Goal: Information Seeking & Learning: Find specific page/section

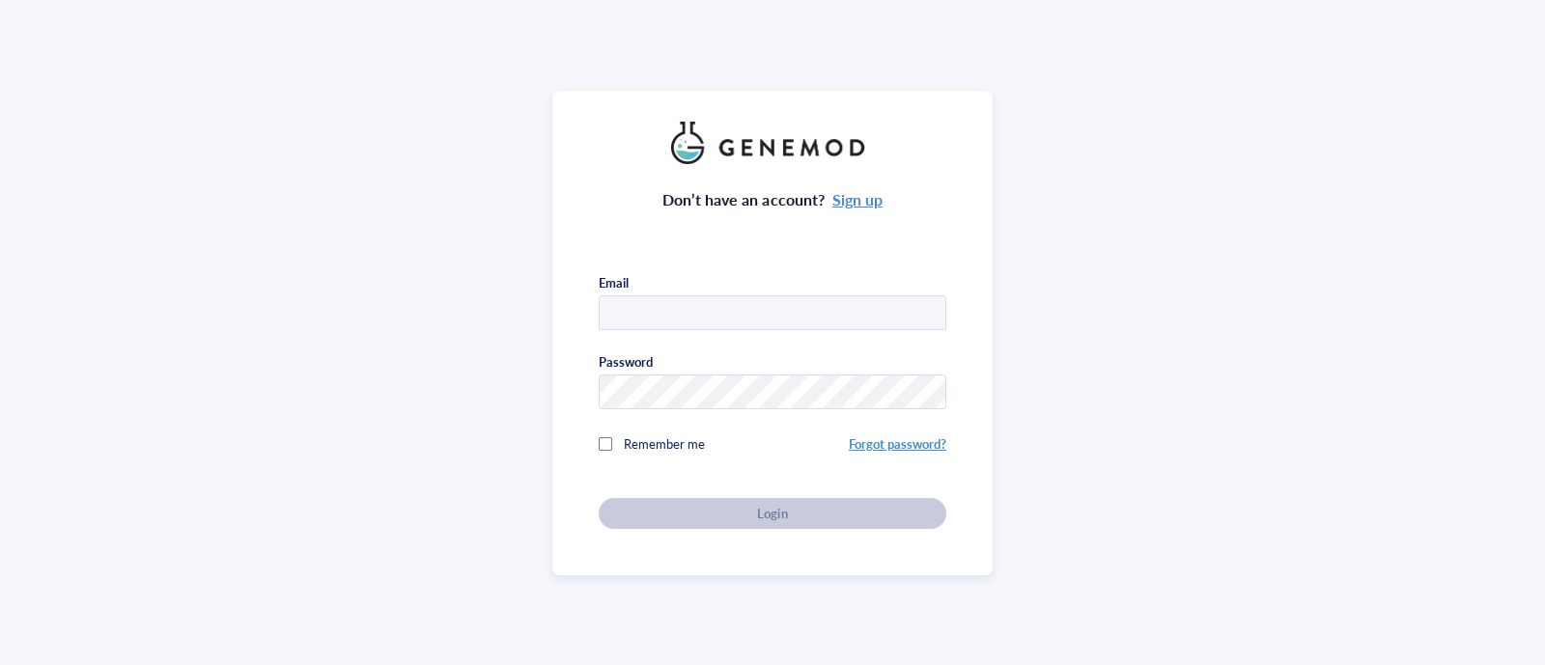
type input "[EMAIL_ADDRESS][DOMAIN_NAME]"
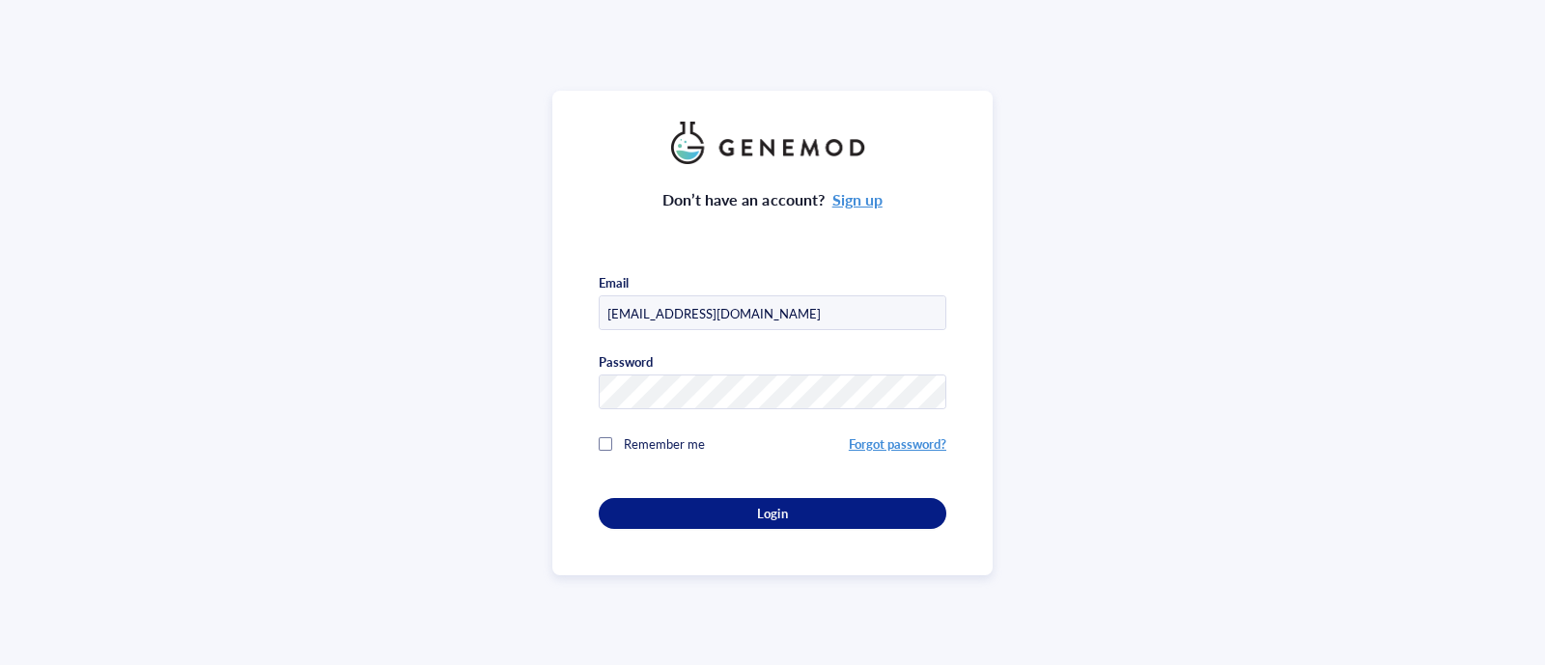
click at [754, 511] on div "Don’t have an account? Sign up Email [EMAIL_ADDRESS][DOMAIN_NAME] Password Reme…" at bounding box center [773, 346] width 348 height 365
click at [757, 511] on span "Login" at bounding box center [772, 513] width 30 height 17
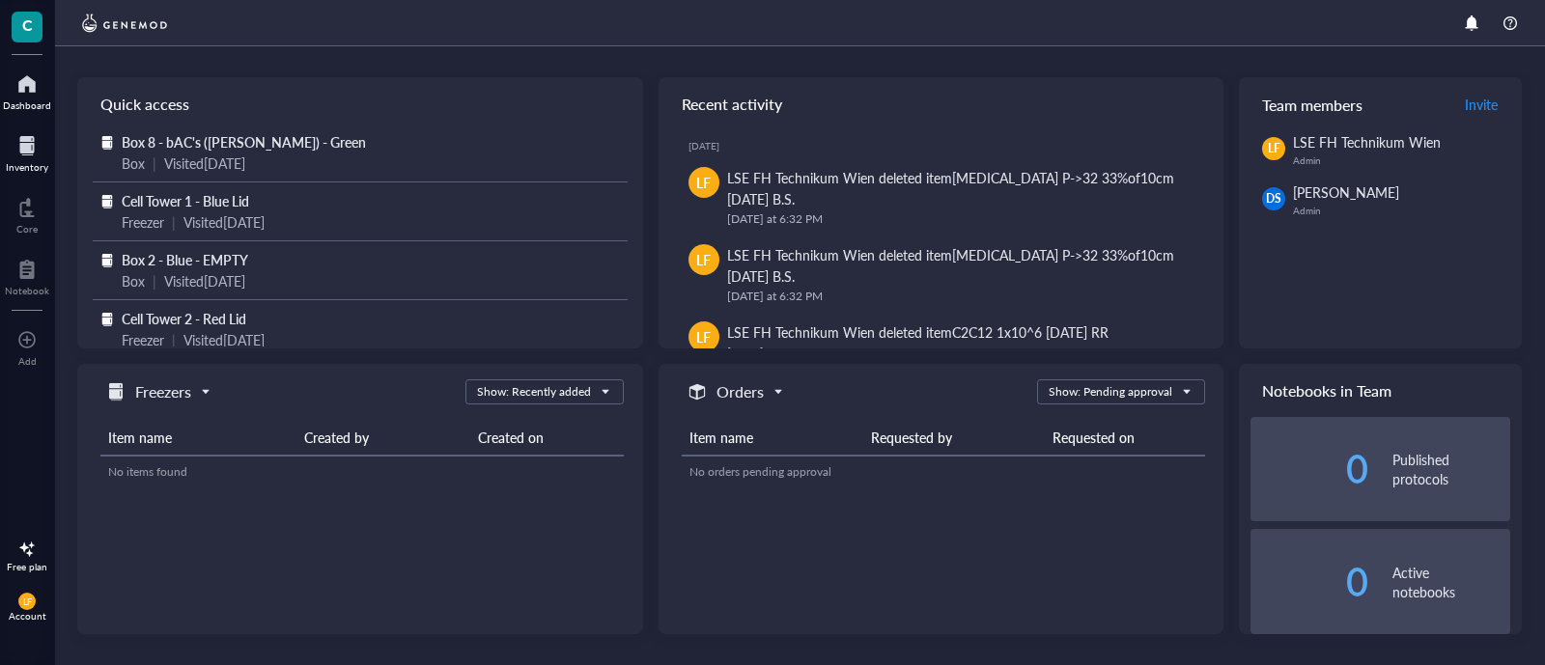
click at [33, 144] on div at bounding box center [27, 145] width 42 height 31
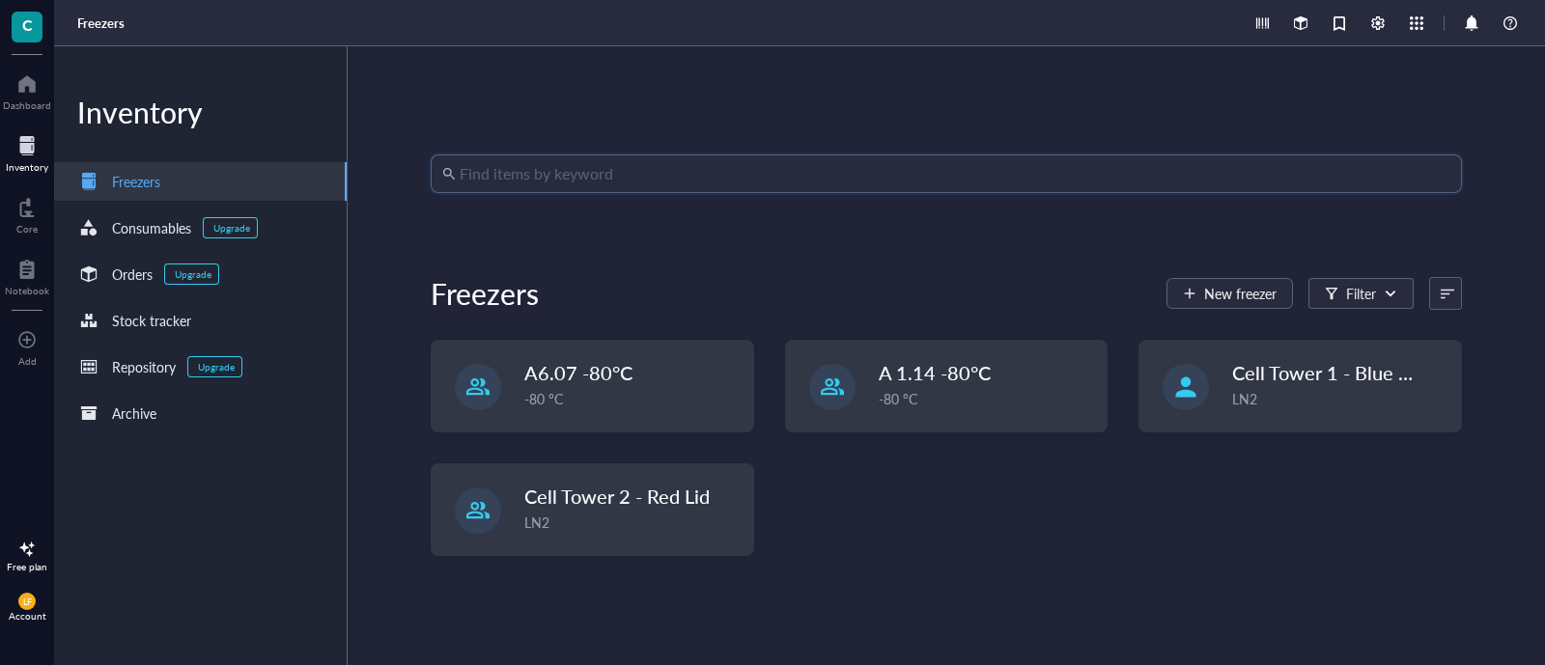
click at [548, 172] on input "search" at bounding box center [955, 173] width 991 height 37
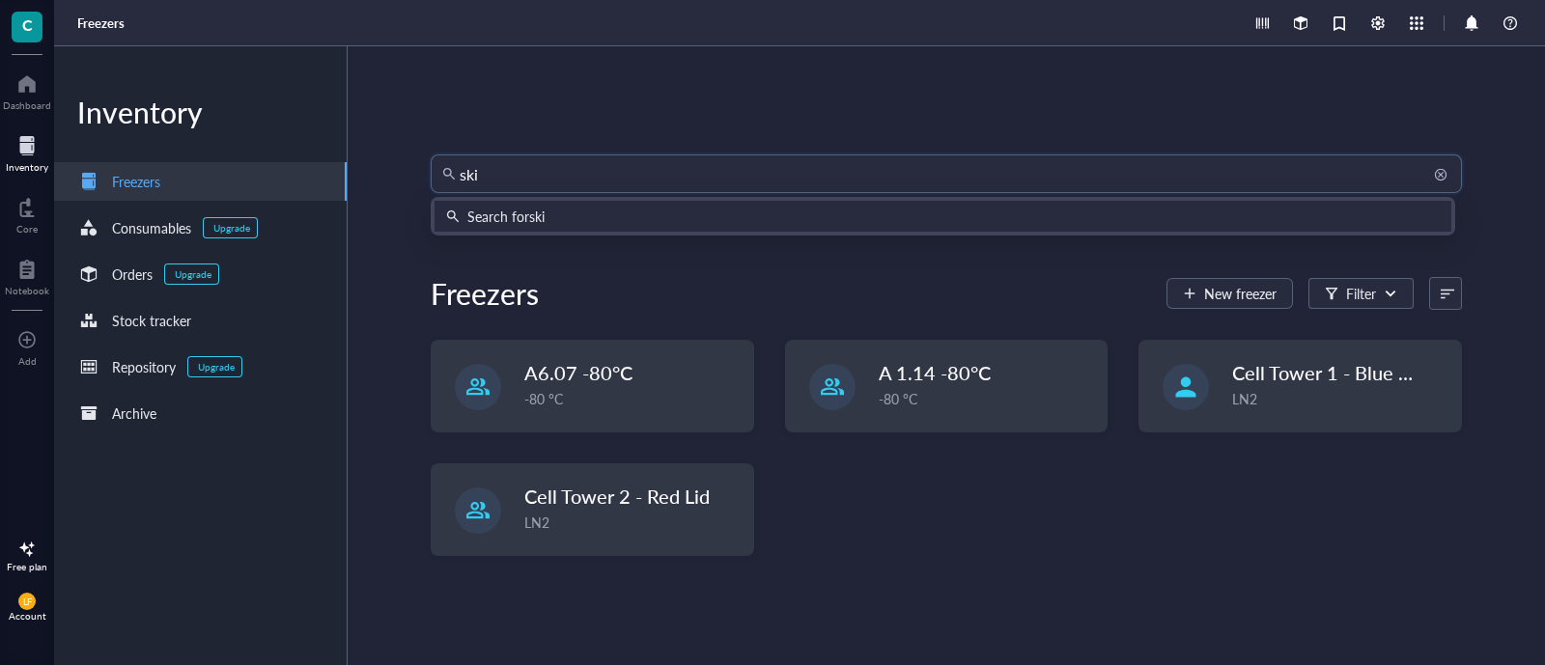
type input "skin"
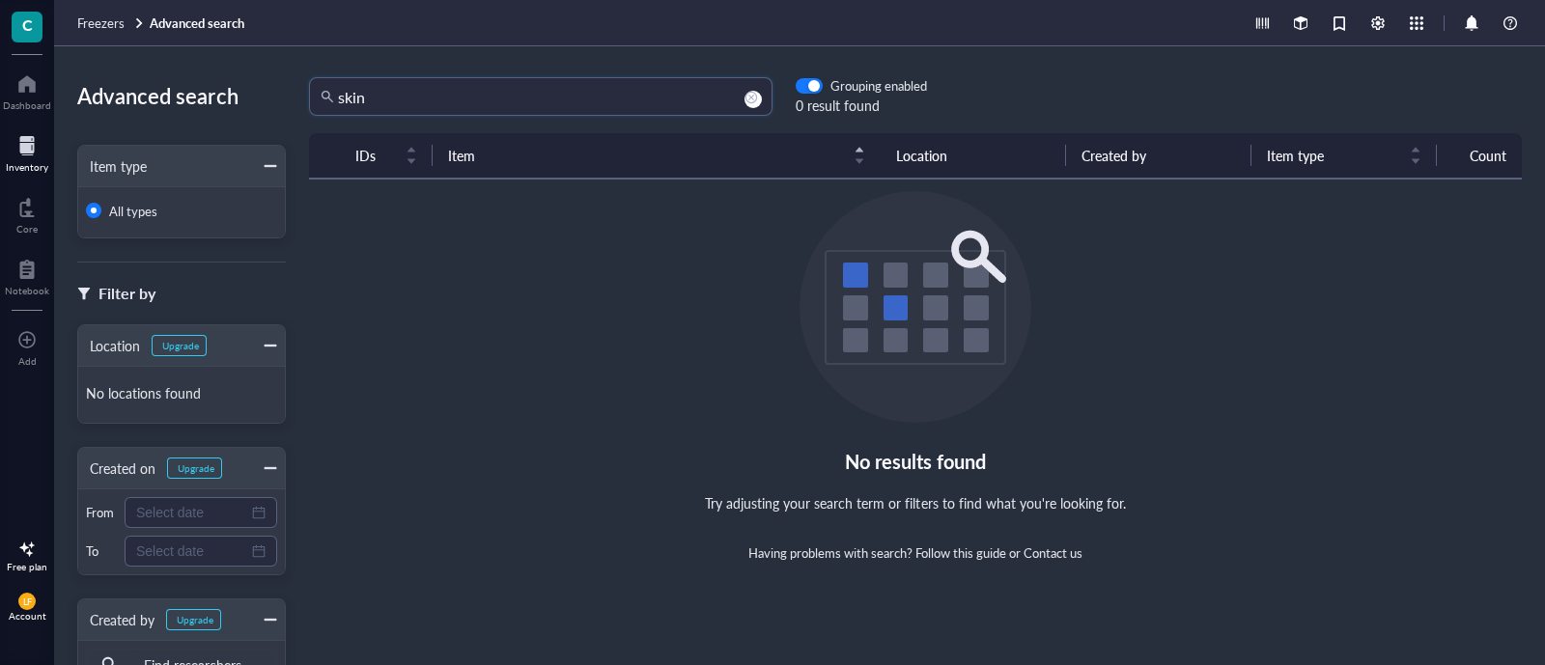
drag, startPoint x: 404, startPoint y: 99, endPoint x: 261, endPoint y: 94, distance: 143.0
click at [261, 94] on div "Advanced search Item type All types Filter by Location Upgrade No locations fou…" at bounding box center [799, 355] width 1491 height 619
type input "hff"
drag, startPoint x: 512, startPoint y: 85, endPoint x: 229, endPoint y: 149, distance: 290.0
click at [229, 149] on div "Advanced search Item type All types Filter by Location Upgrade No locations fou…" at bounding box center [799, 355] width 1491 height 619
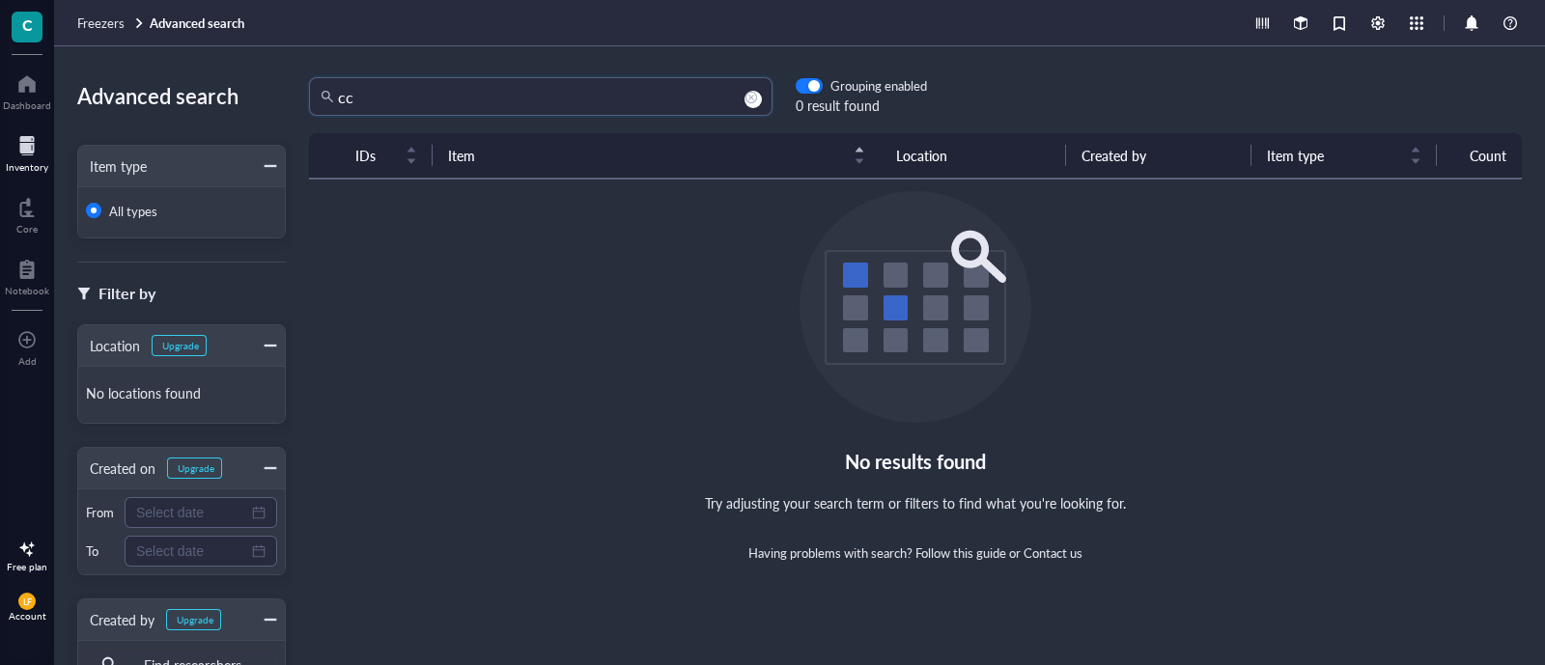
type input "c"
type input "fore"
drag, startPoint x: 541, startPoint y: 103, endPoint x: 153, endPoint y: 109, distance: 388.2
click at [153, 109] on div "Advanced search Item type All types Filter by Location Upgrade No locations fou…" at bounding box center [799, 355] width 1491 height 619
drag, startPoint x: 439, startPoint y: 113, endPoint x: 348, endPoint y: 92, distance: 94.1
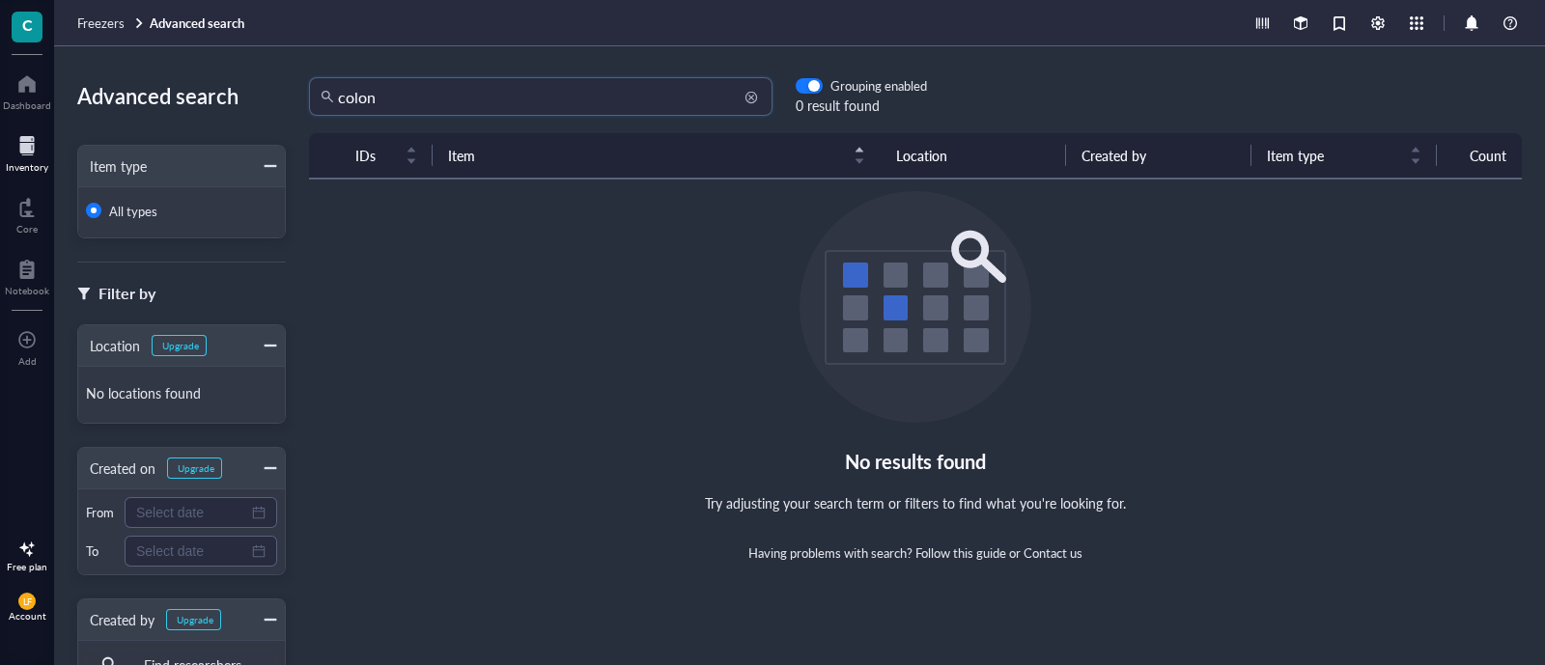
click at [348, 92] on input "colon" at bounding box center [549, 96] width 423 height 37
type input "c"
click at [25, 162] on div "Inventory" at bounding box center [27, 167] width 42 height 12
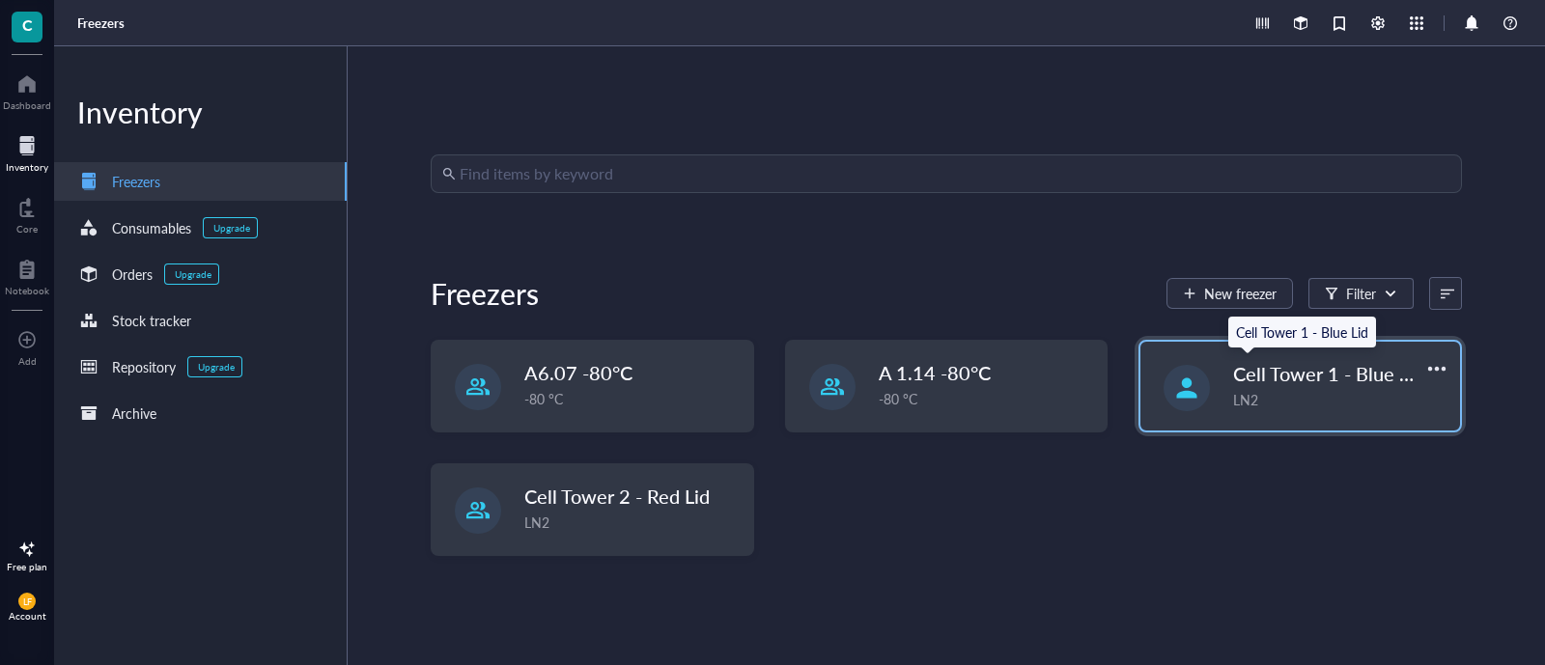
click at [1300, 380] on span "Cell Tower 1 - Blue Lid" at bounding box center [1328, 373] width 191 height 27
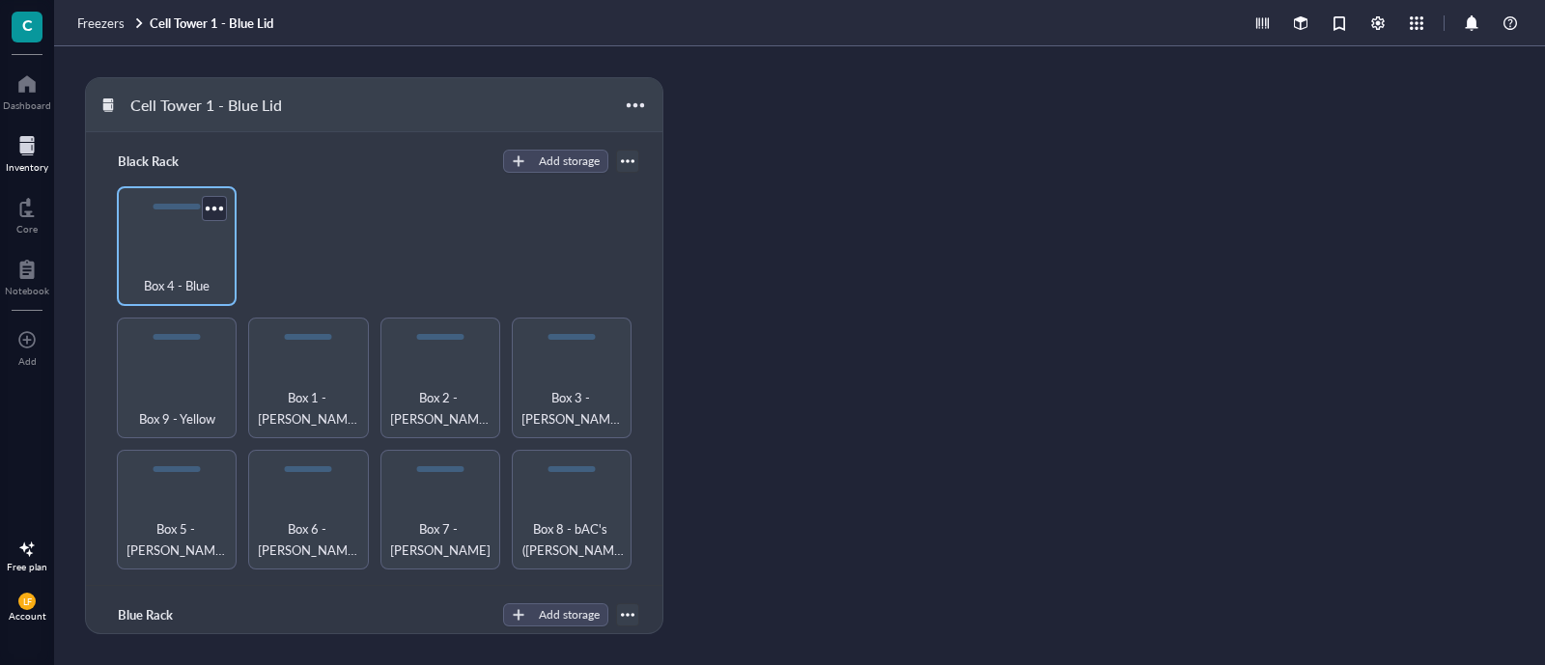
click at [174, 269] on div "Box 4 - Blue" at bounding box center [176, 275] width 100 height 42
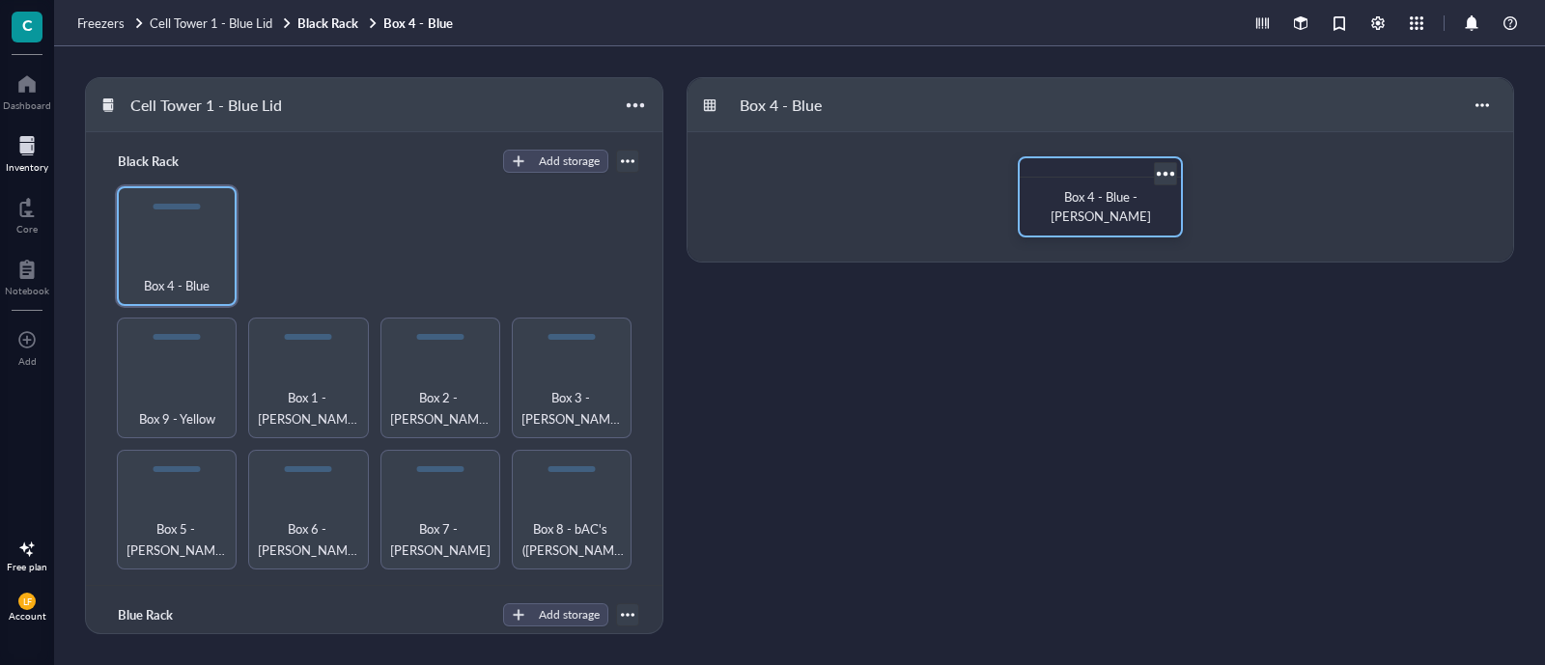
click at [1112, 200] on span "Box 4 - Blue - [PERSON_NAME]" at bounding box center [1100, 206] width 100 height 38
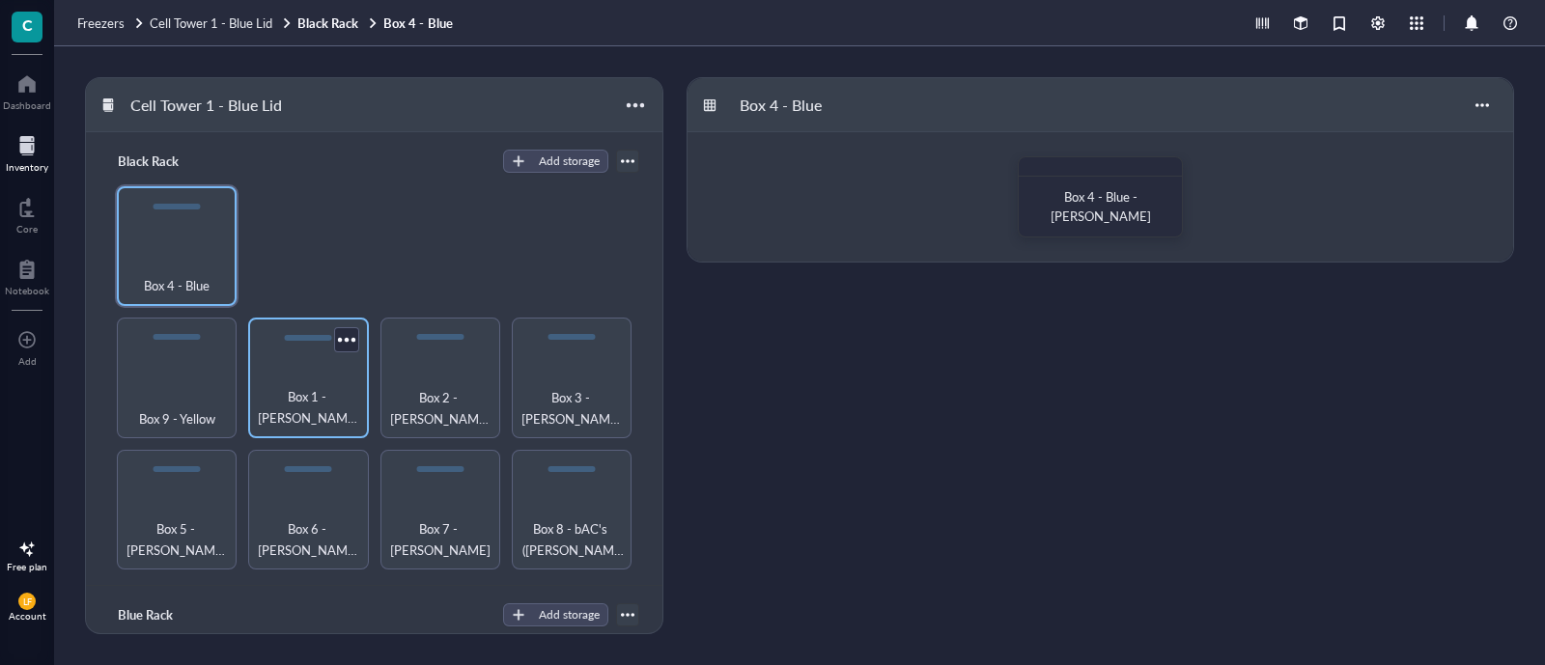
click at [300, 386] on span "Box 1 - [PERSON_NAME] - Green_black_tower" at bounding box center [308, 407] width 100 height 42
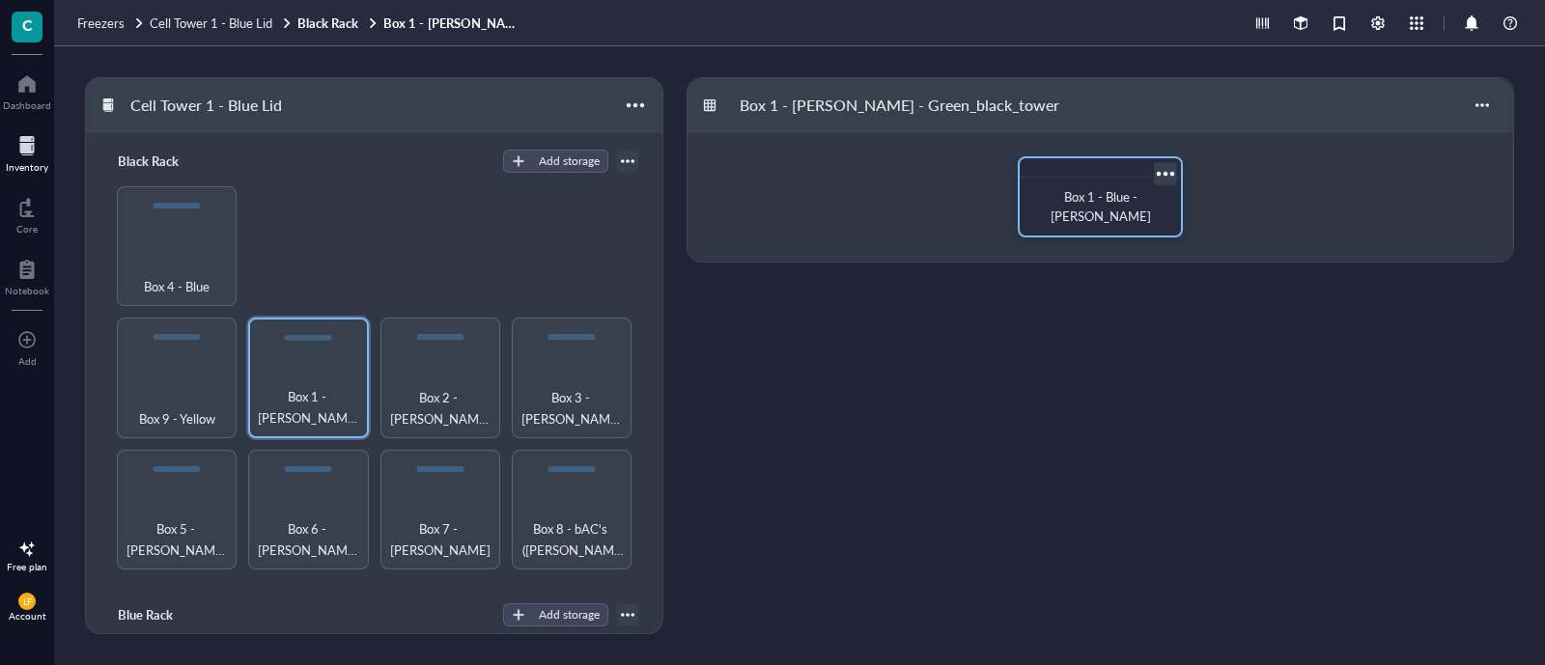
click at [1125, 220] on div "Box 1 - Blue - [PERSON_NAME]" at bounding box center [1100, 206] width 130 height 39
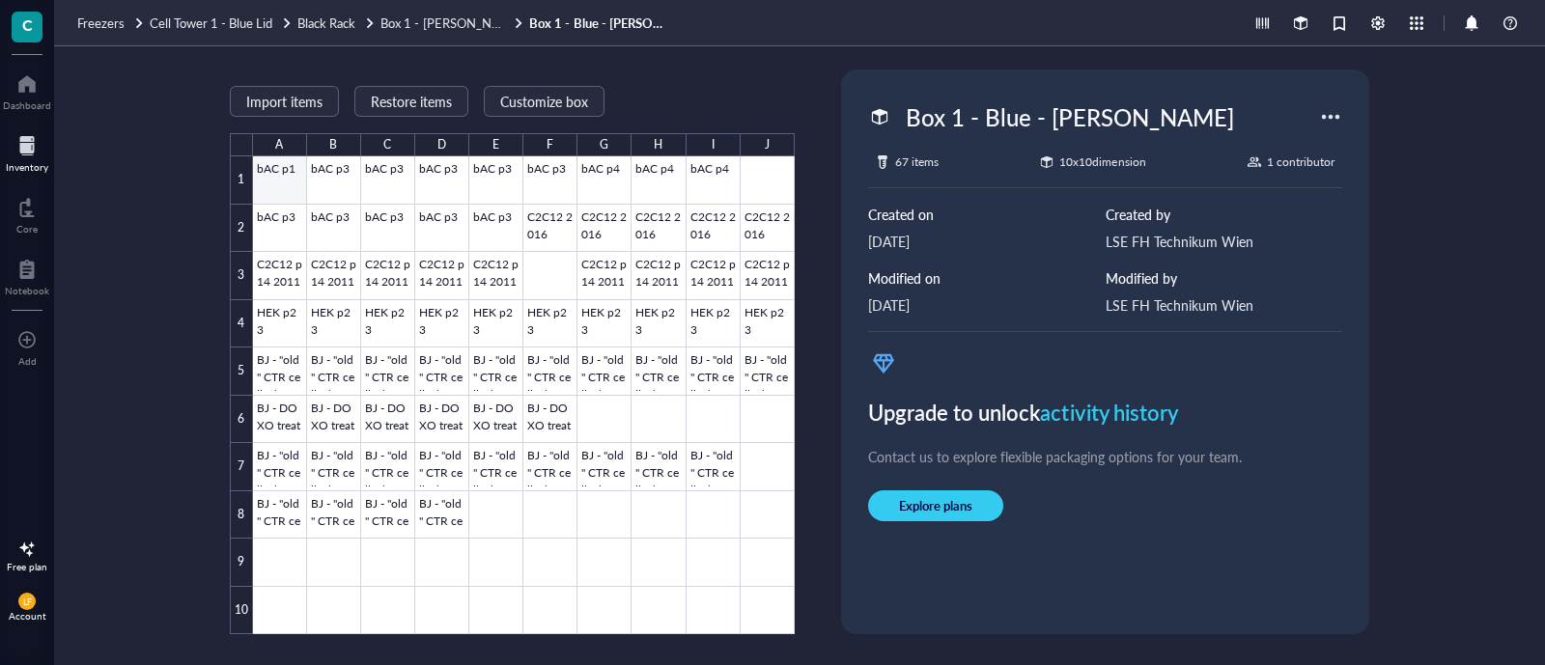
click at [286, 168] on div at bounding box center [524, 395] width 542 height 478
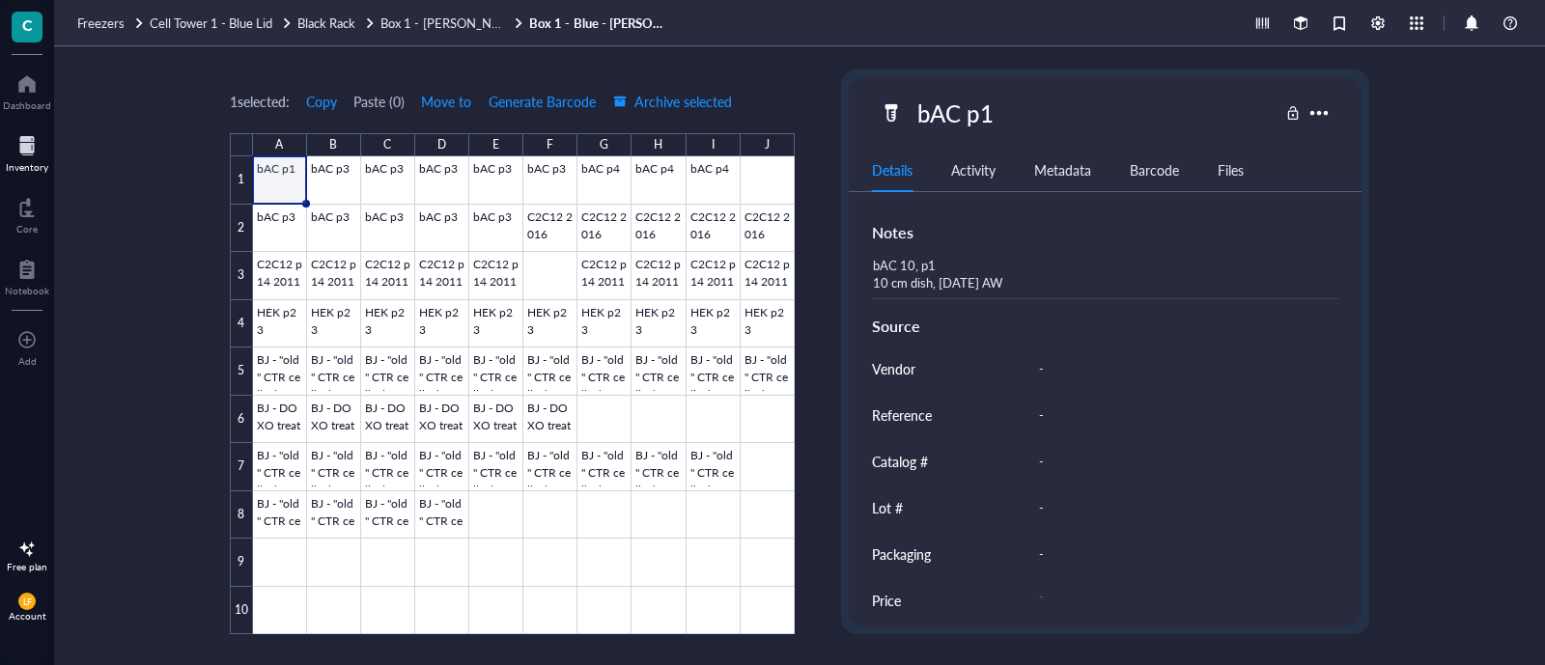
scroll to position [756, 0]
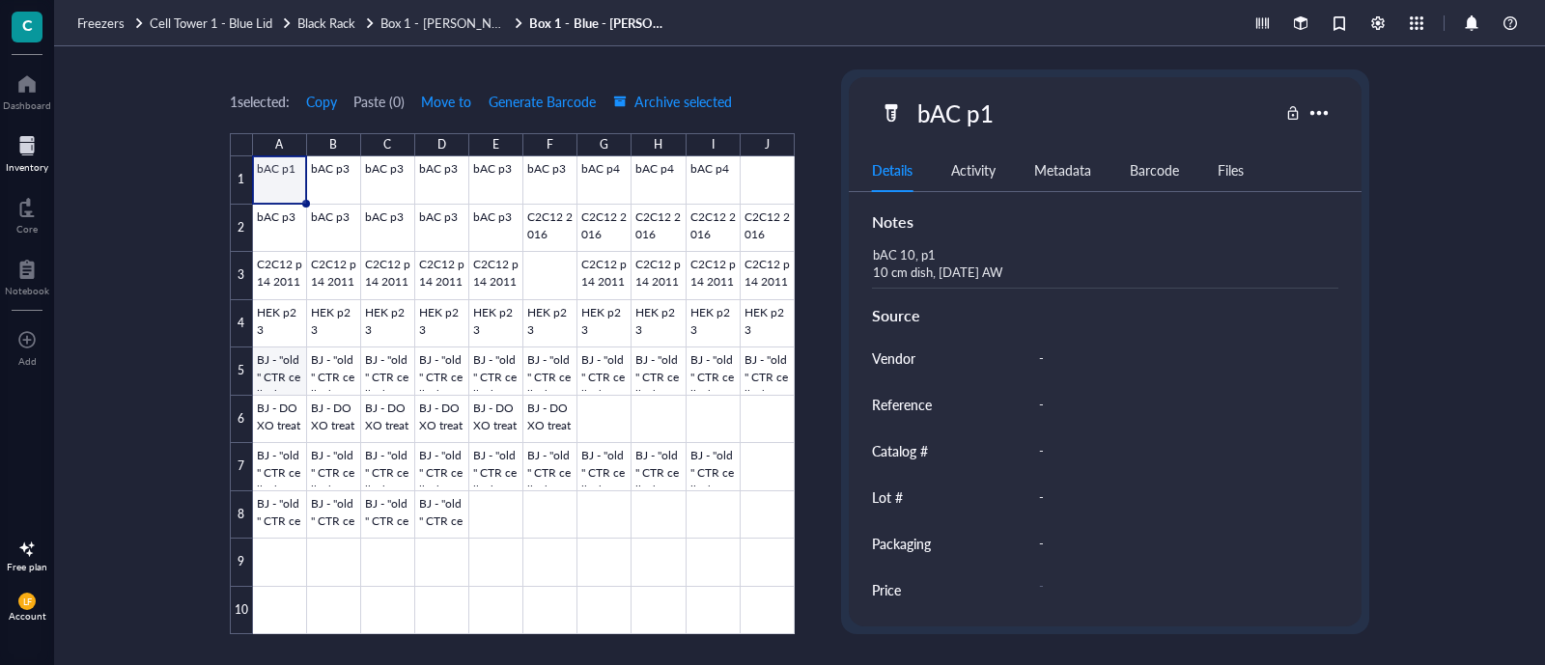
click at [263, 368] on div at bounding box center [524, 395] width 542 height 478
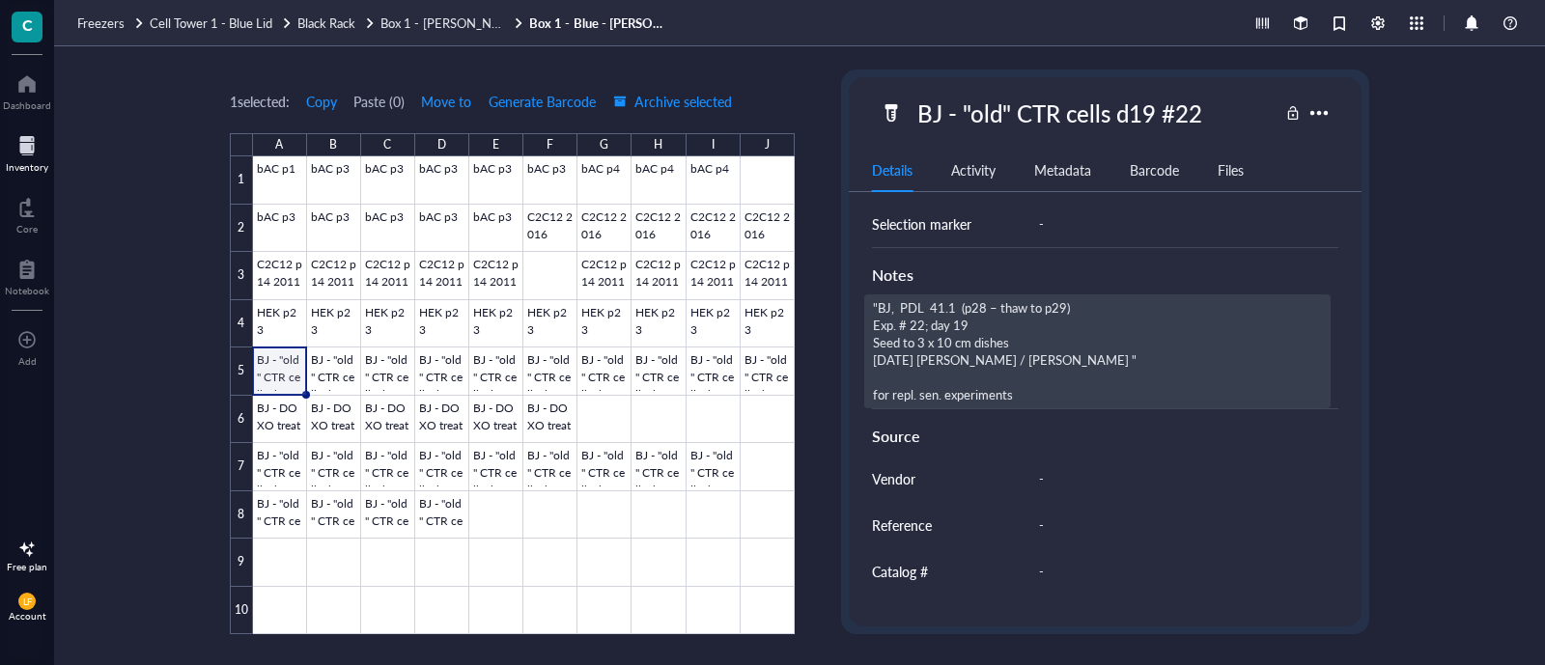
scroll to position [705, 0]
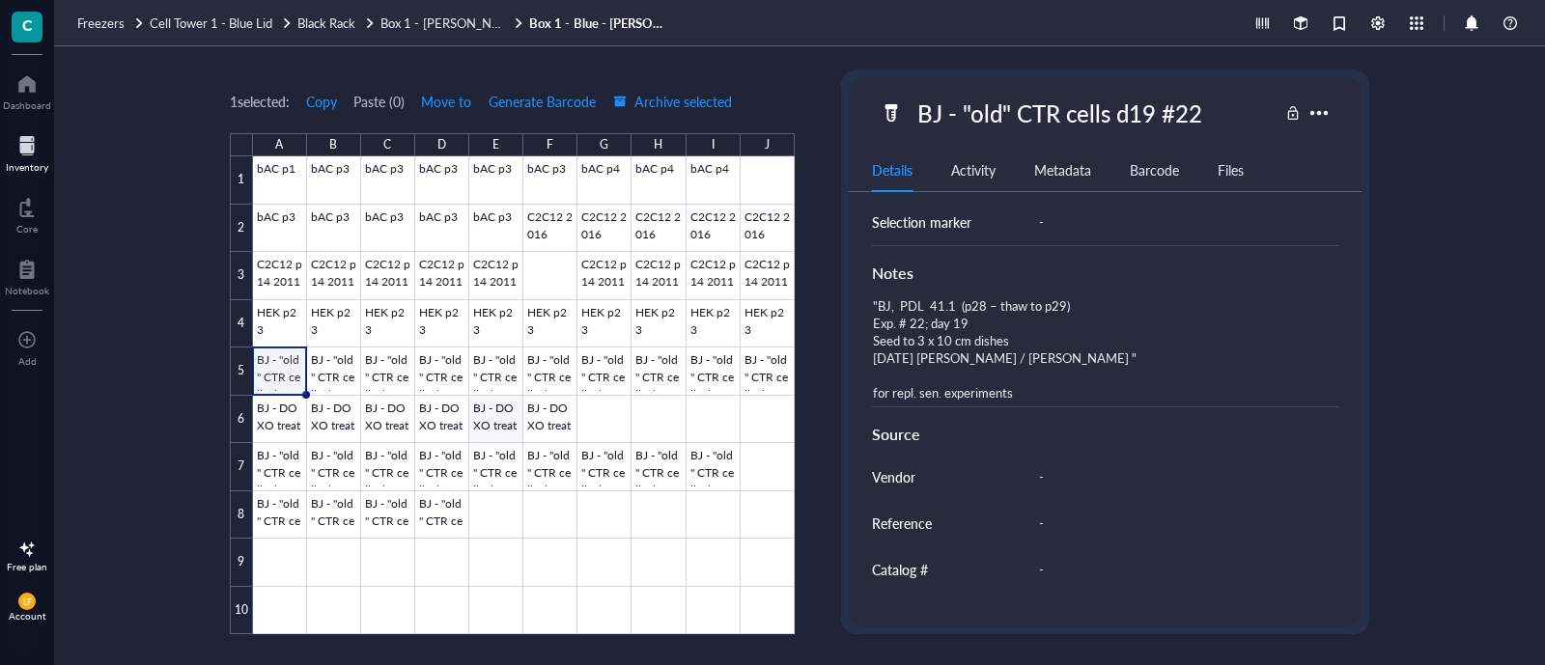
click at [483, 404] on div at bounding box center [524, 395] width 542 height 478
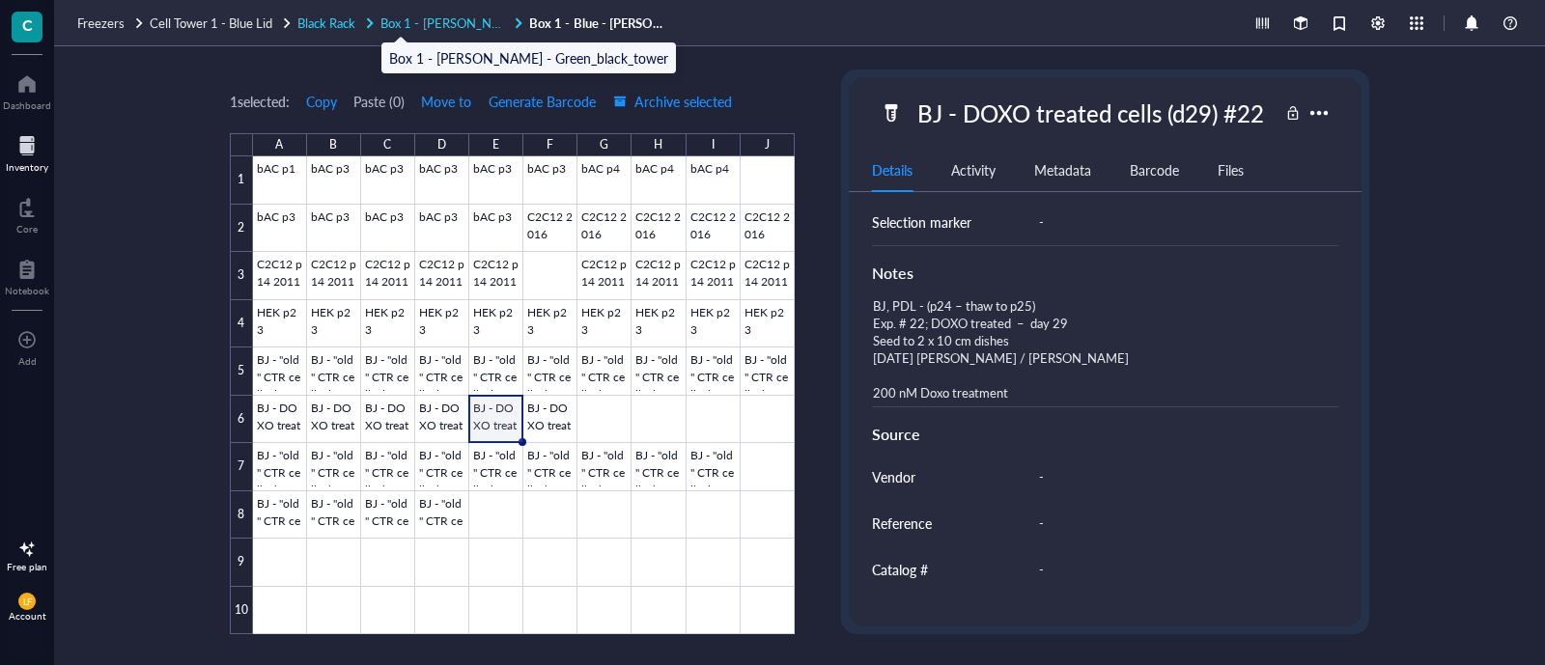
click at [492, 20] on span "Box 1 - [PERSON_NAME] - Green_black_tower" at bounding box center [510, 23] width 260 height 18
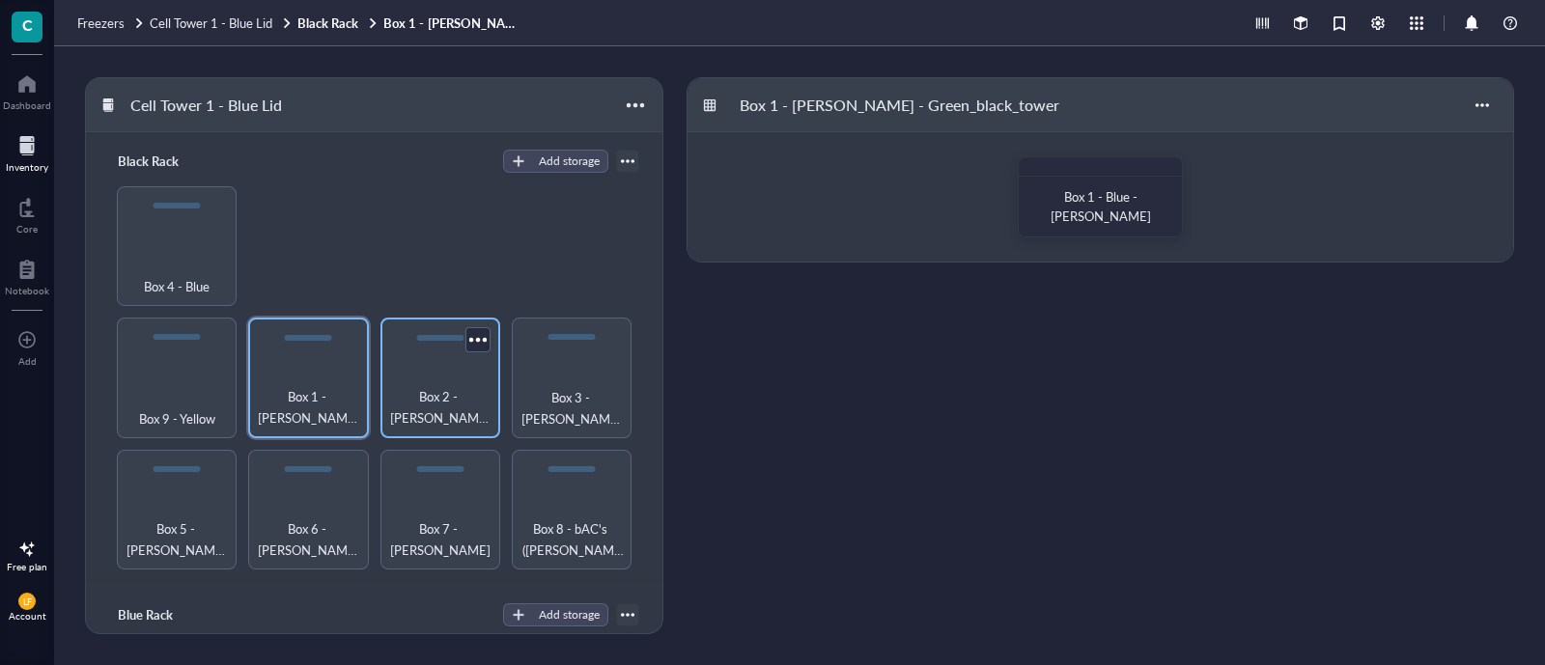
click at [449, 362] on div "Box 2 - [PERSON_NAME] - Red_black_tower" at bounding box center [440, 378] width 120 height 120
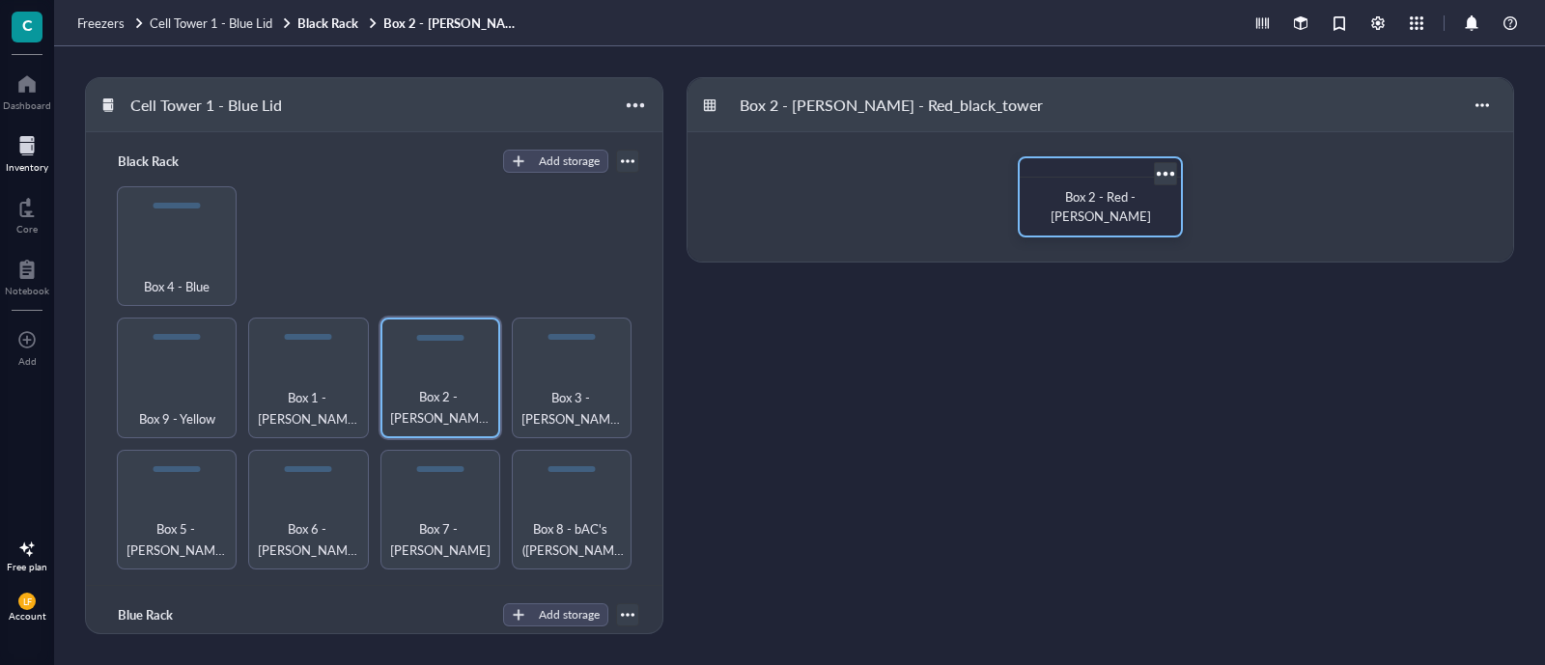
click at [1094, 216] on span "Box 2 - Red - [PERSON_NAME]" at bounding box center [1100, 206] width 100 height 38
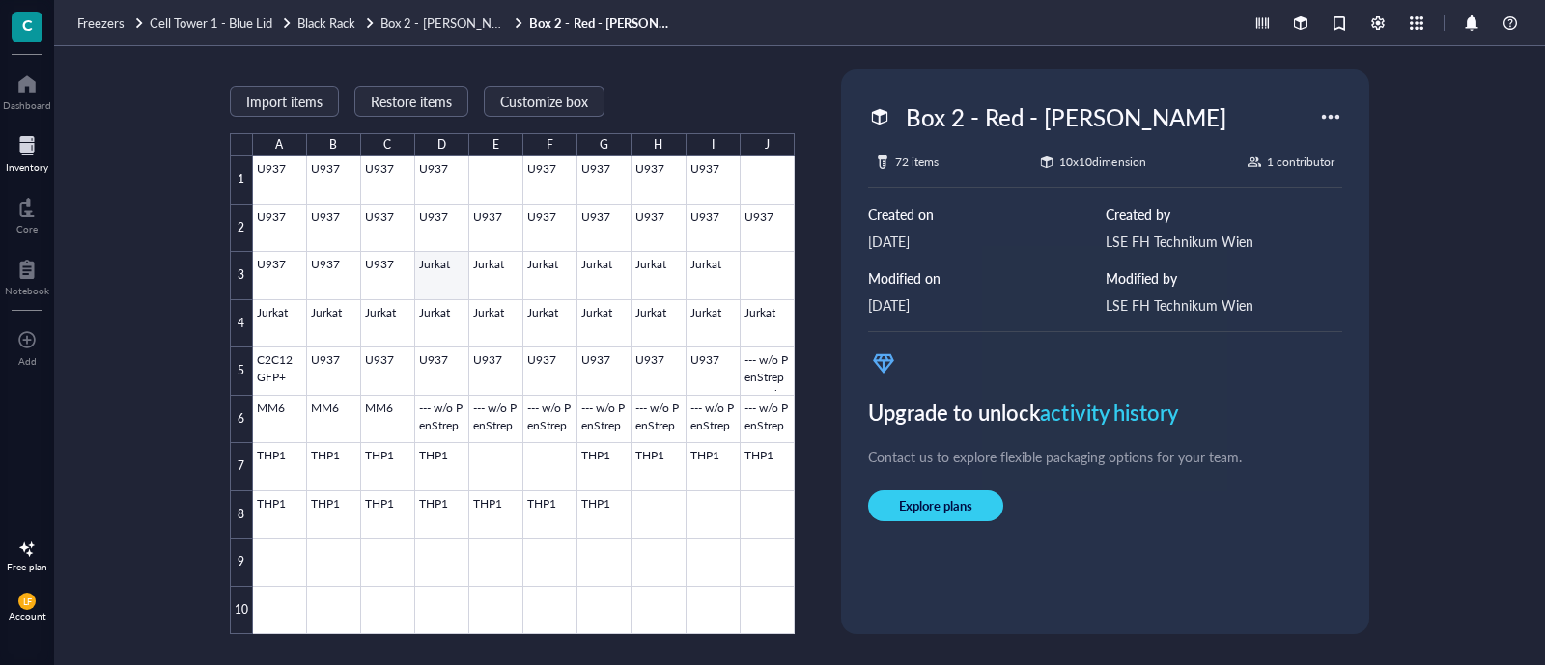
click at [447, 255] on div at bounding box center [524, 395] width 542 height 478
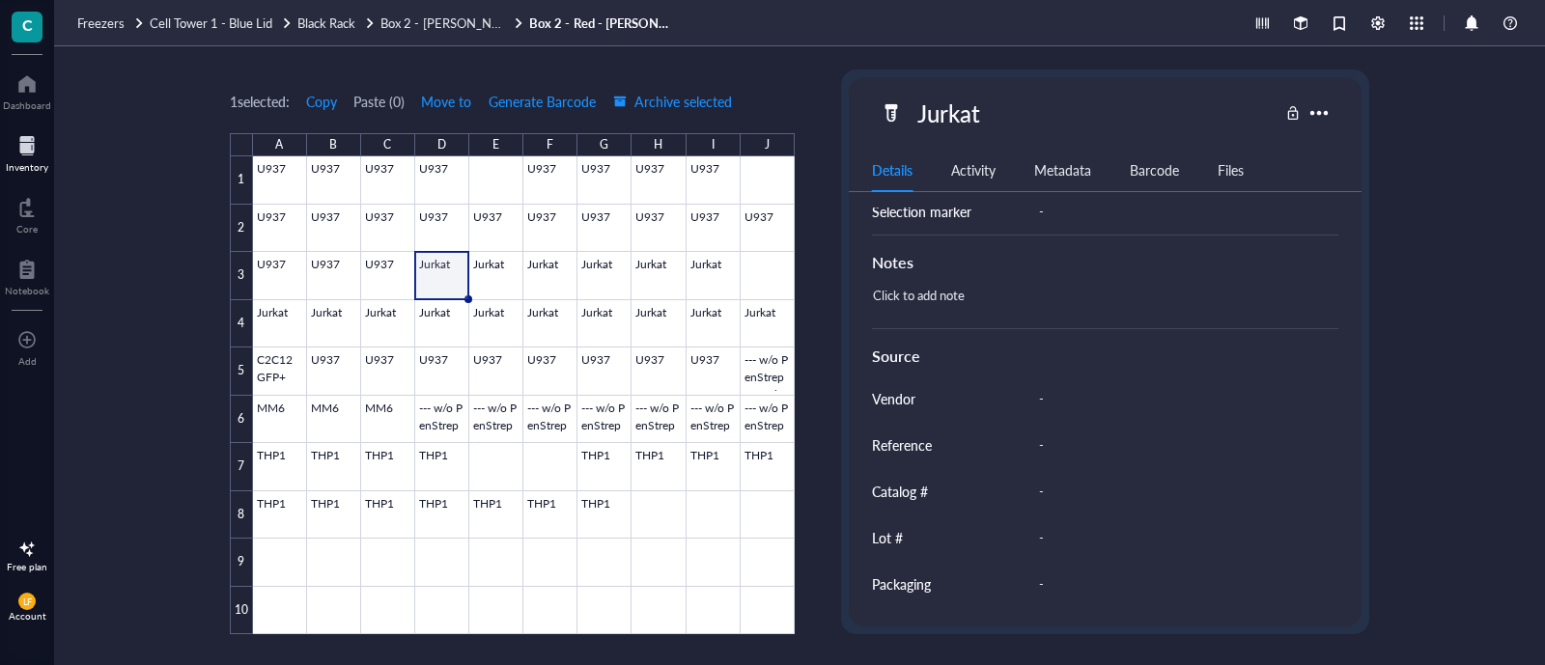
scroll to position [756, 0]
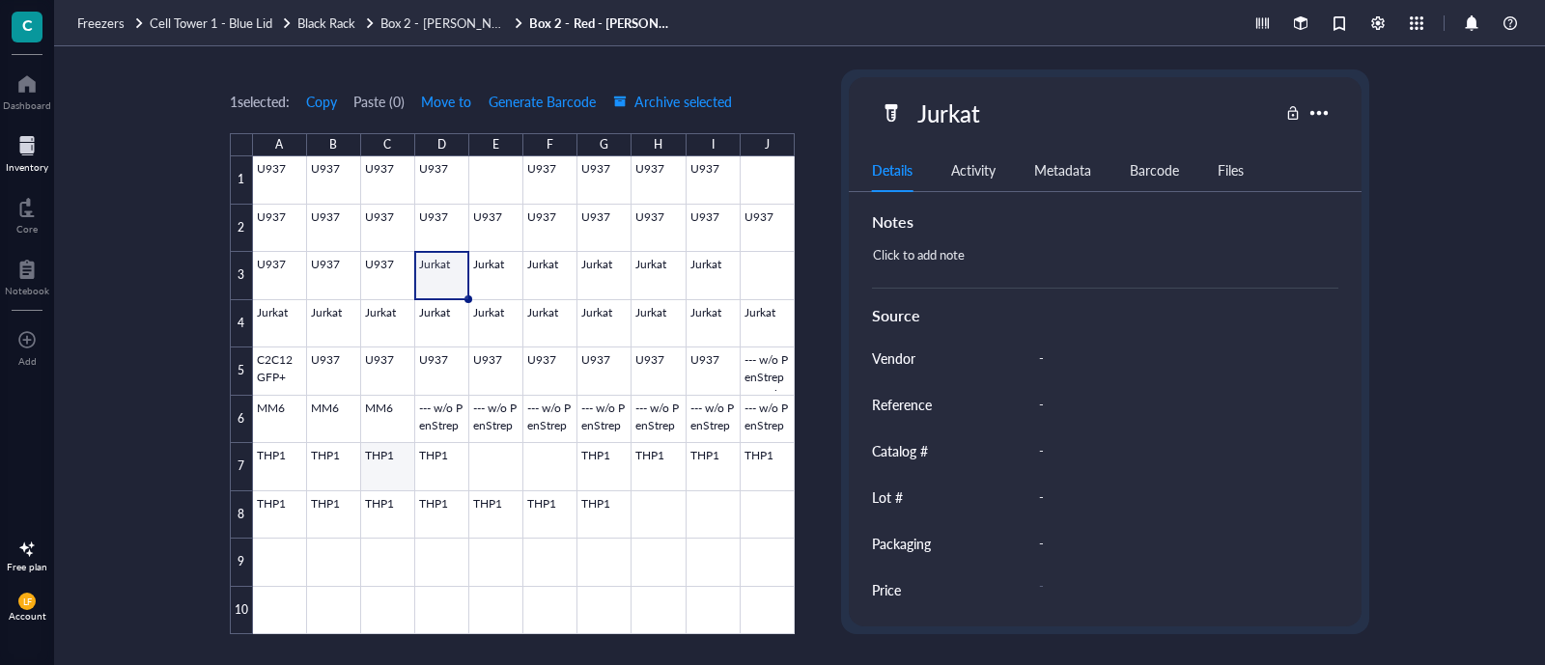
click at [382, 470] on div at bounding box center [524, 395] width 542 height 478
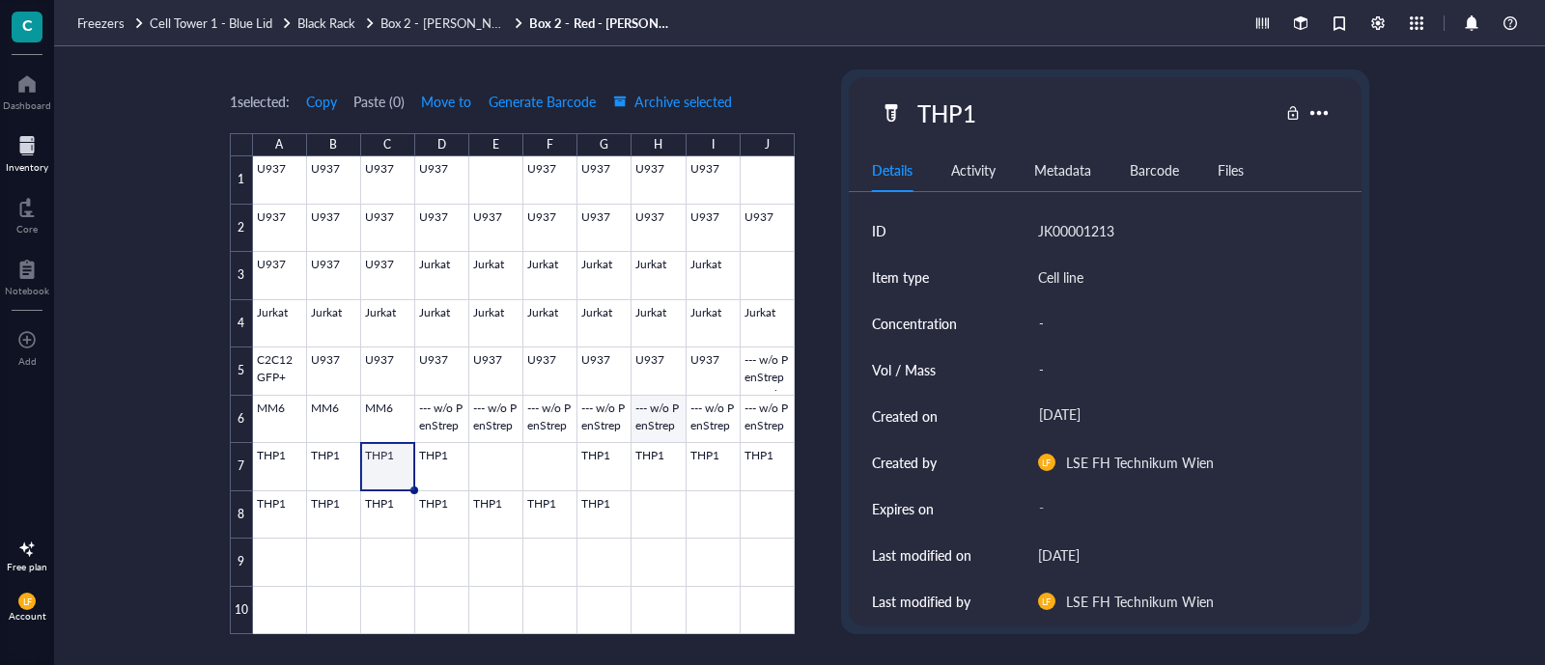
click at [658, 412] on div at bounding box center [524, 395] width 542 height 478
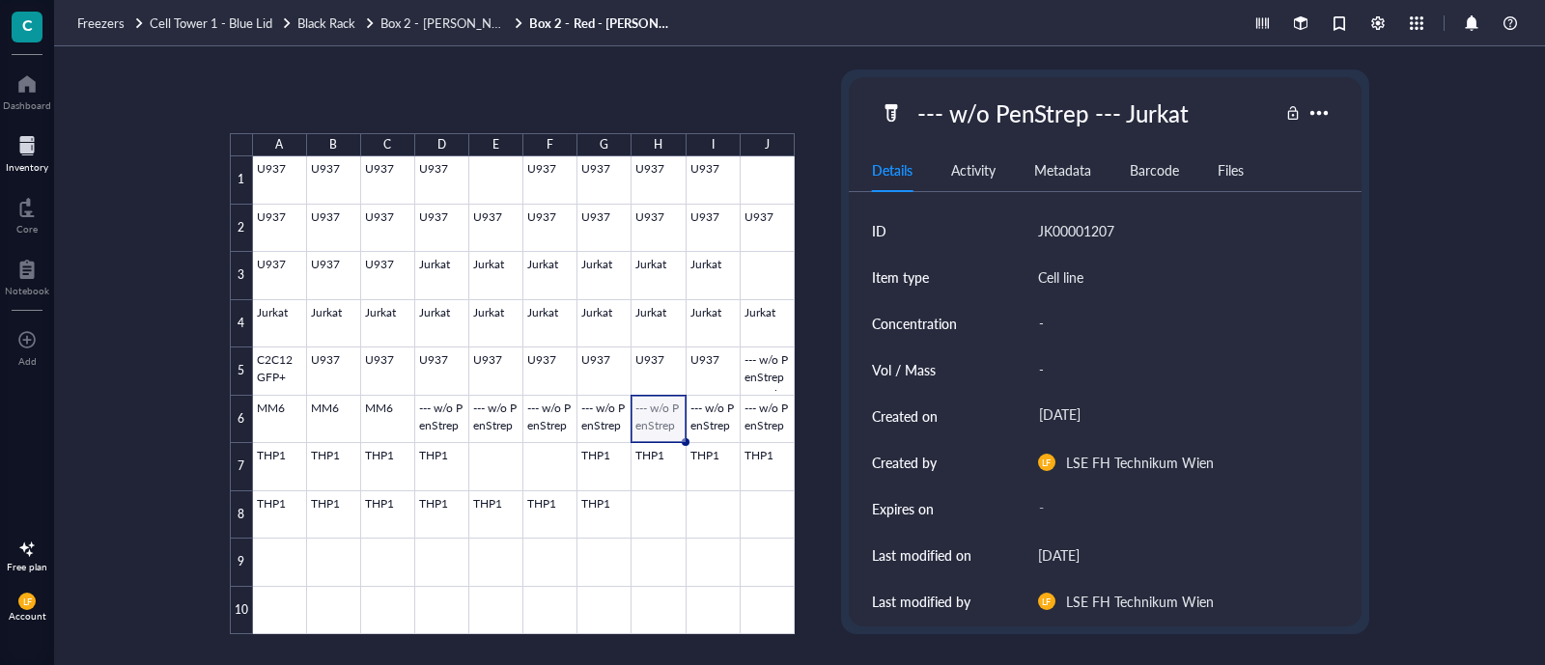
click at [654, 411] on div at bounding box center [524, 395] width 542 height 478
click at [405, 419] on div at bounding box center [524, 395] width 542 height 478
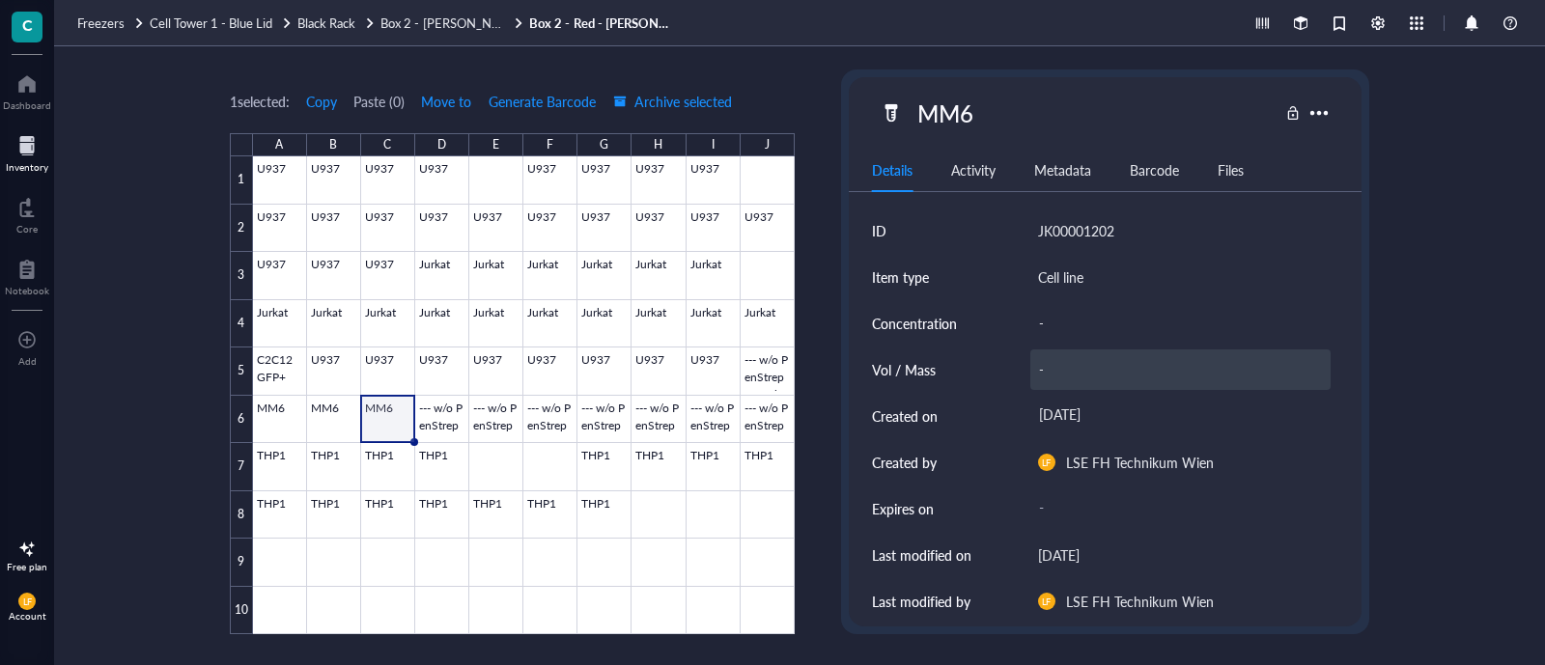
scroll to position [756, 0]
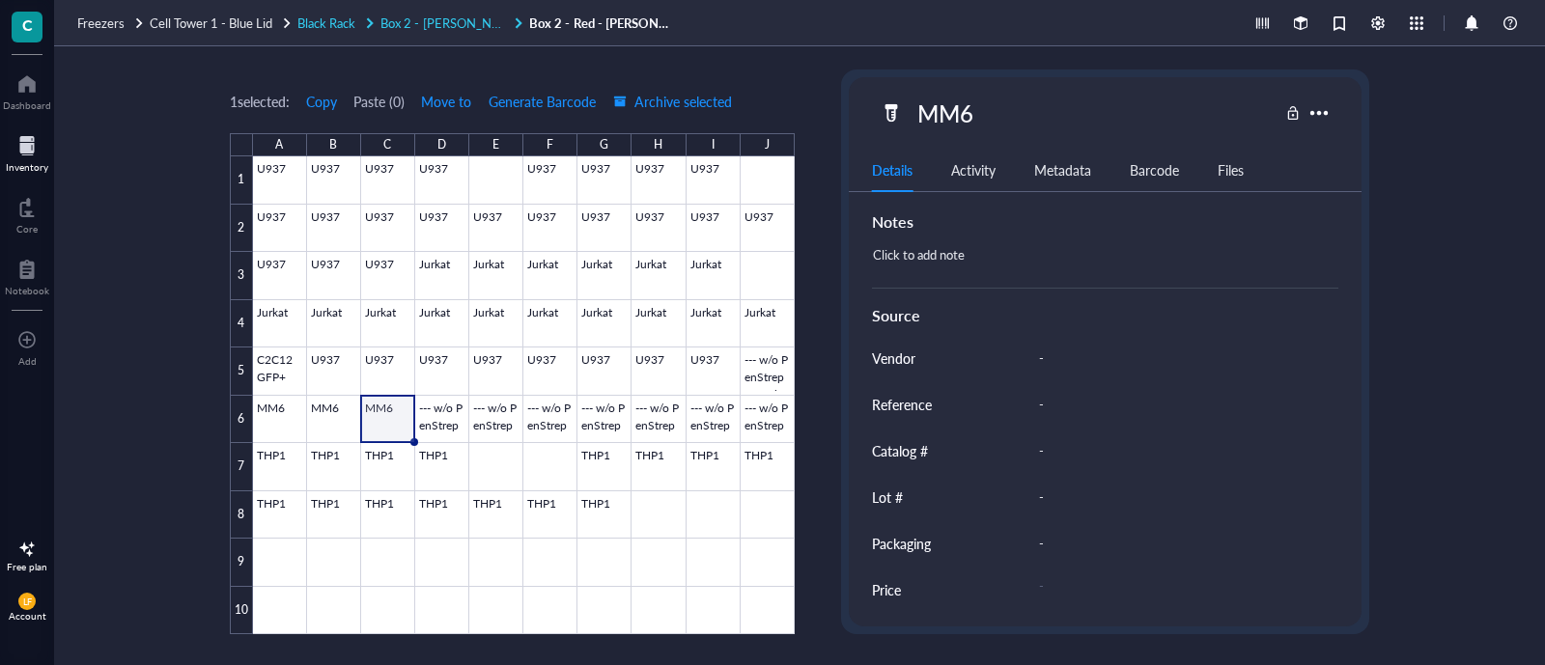
click at [490, 27] on span "Box 2 - [PERSON_NAME] - Red_black_tower" at bounding box center [503, 23] width 246 height 18
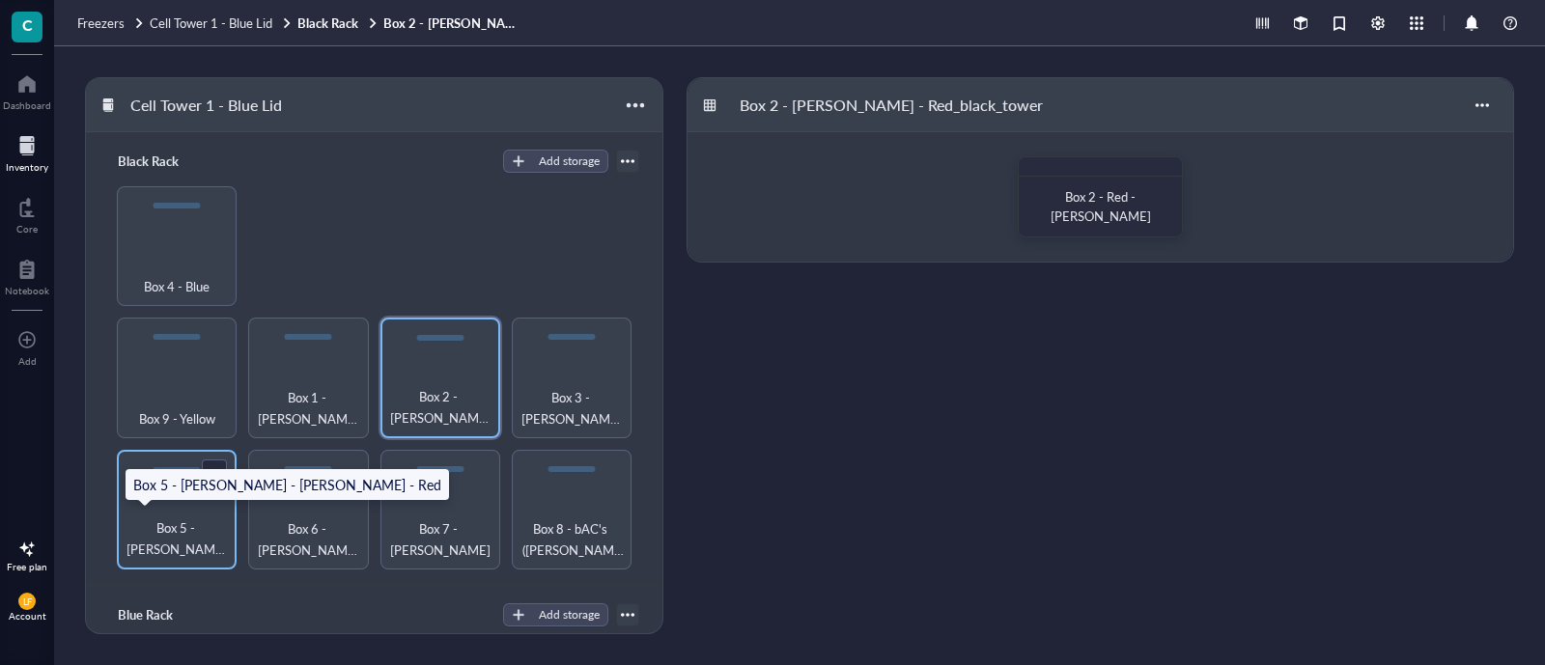
click at [194, 518] on span "Box 5 - [PERSON_NAME] - [PERSON_NAME] - Red" at bounding box center [176, 538] width 100 height 42
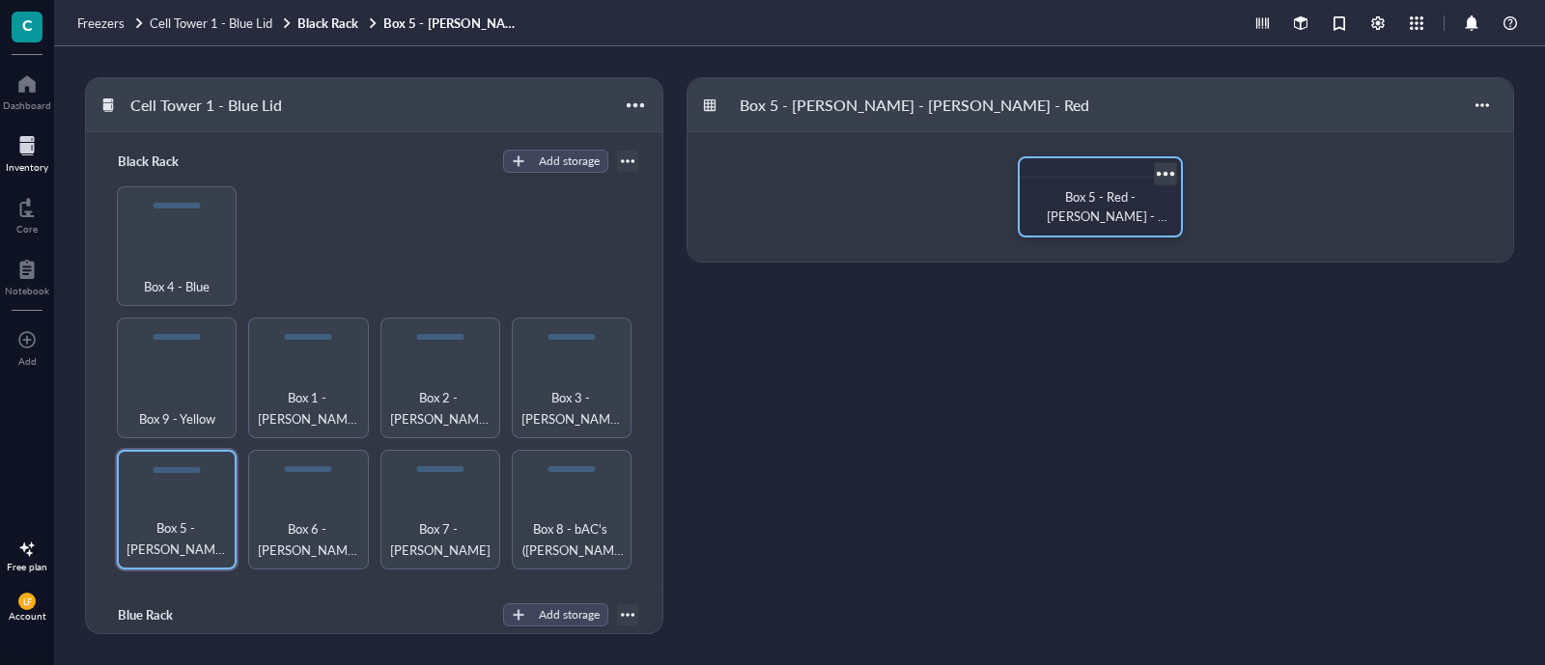
click at [1076, 195] on span "Box 5 - Red - [PERSON_NAME] - [PERSON_NAME]" at bounding box center [1107, 215] width 121 height 57
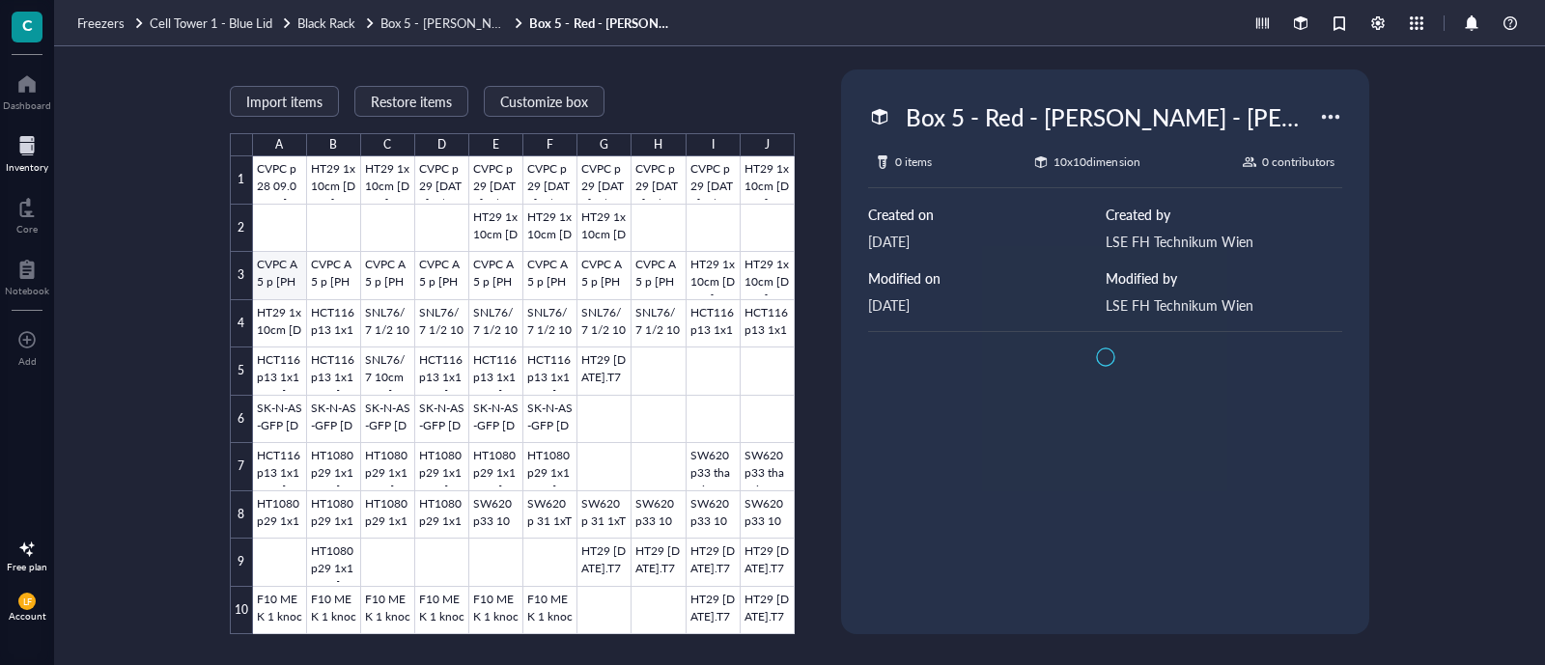
click at [265, 274] on div at bounding box center [524, 395] width 542 height 478
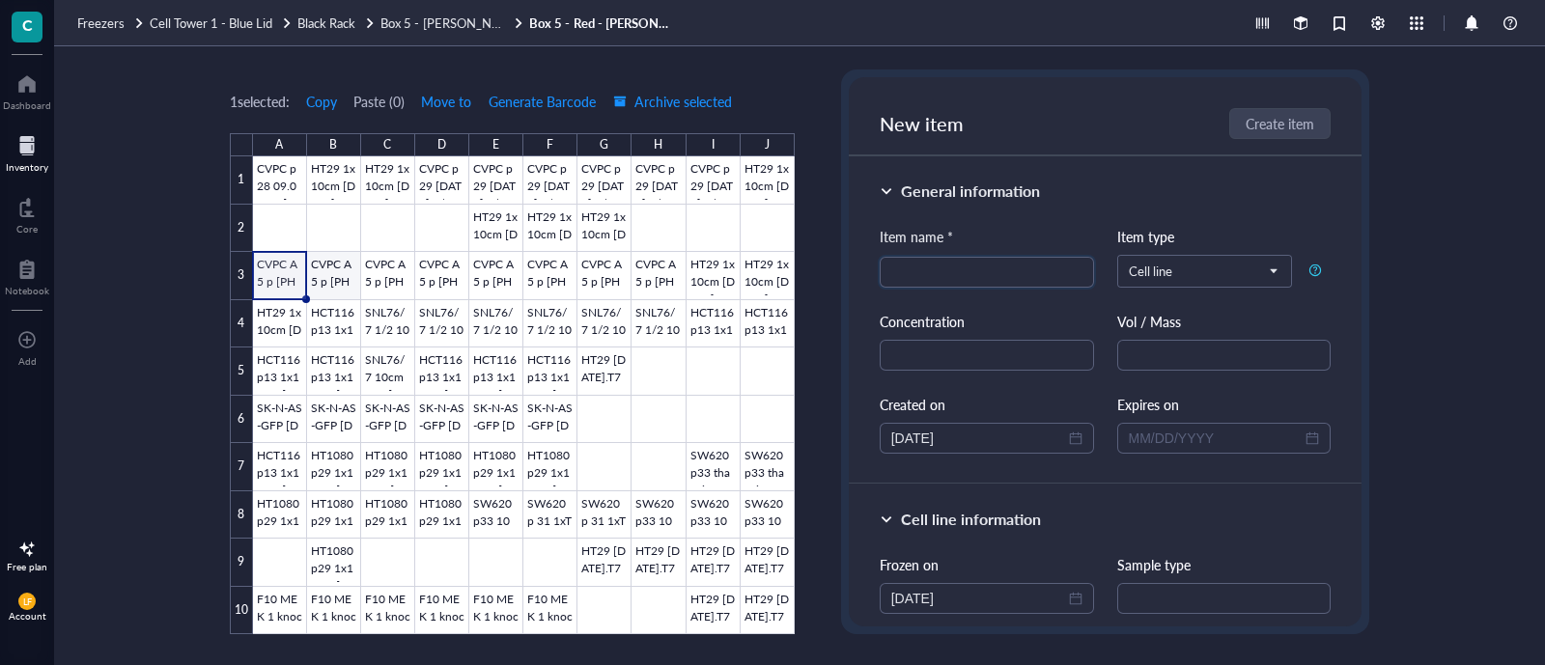
click at [320, 273] on div at bounding box center [524, 395] width 542 height 478
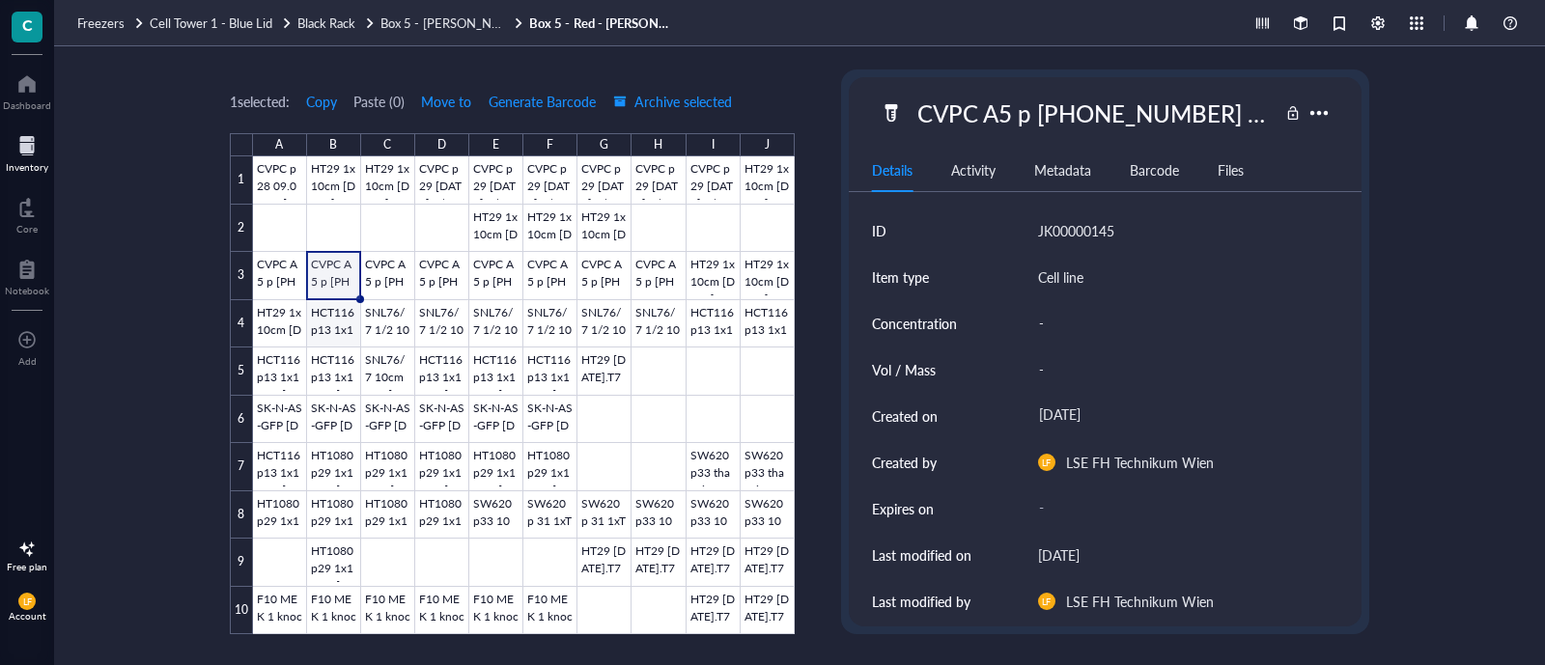
click at [340, 335] on div at bounding box center [524, 395] width 542 height 478
click at [396, 316] on div at bounding box center [524, 395] width 542 height 478
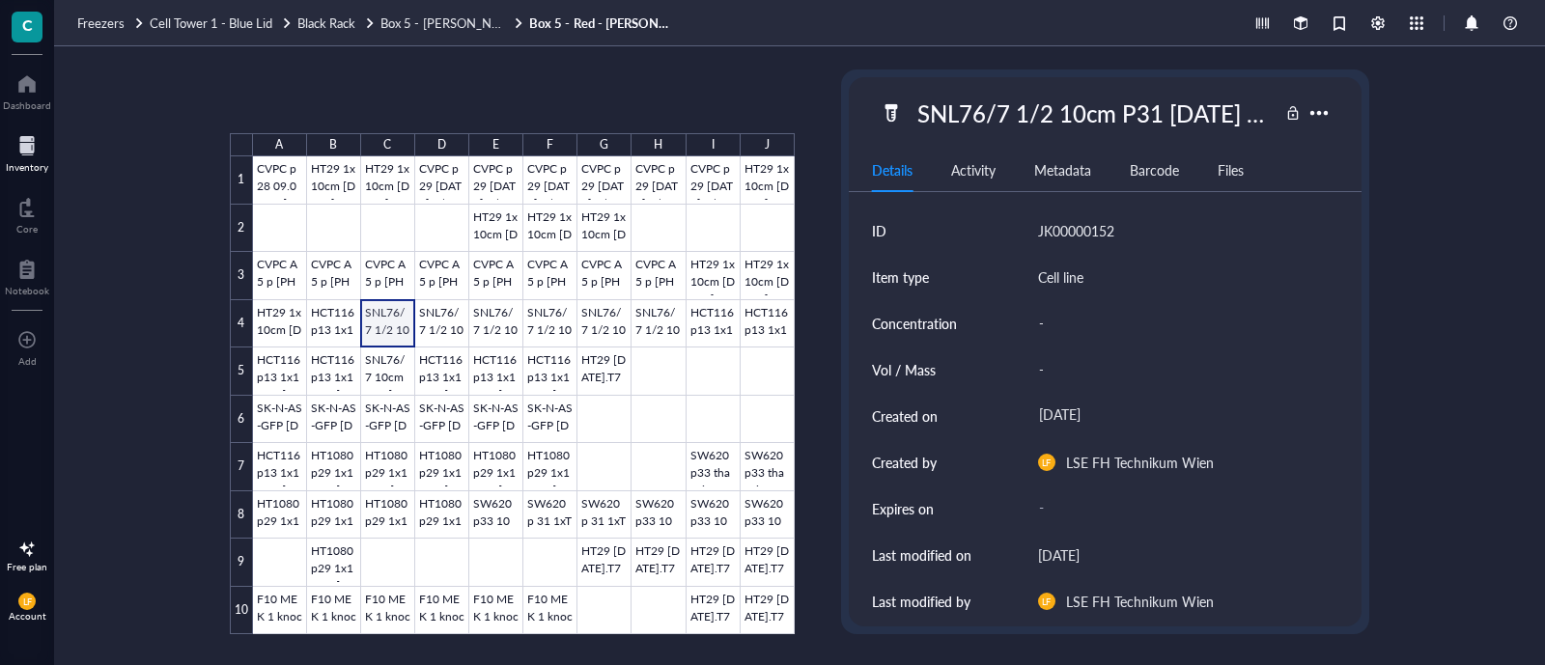
click at [363, 312] on div at bounding box center [524, 395] width 542 height 478
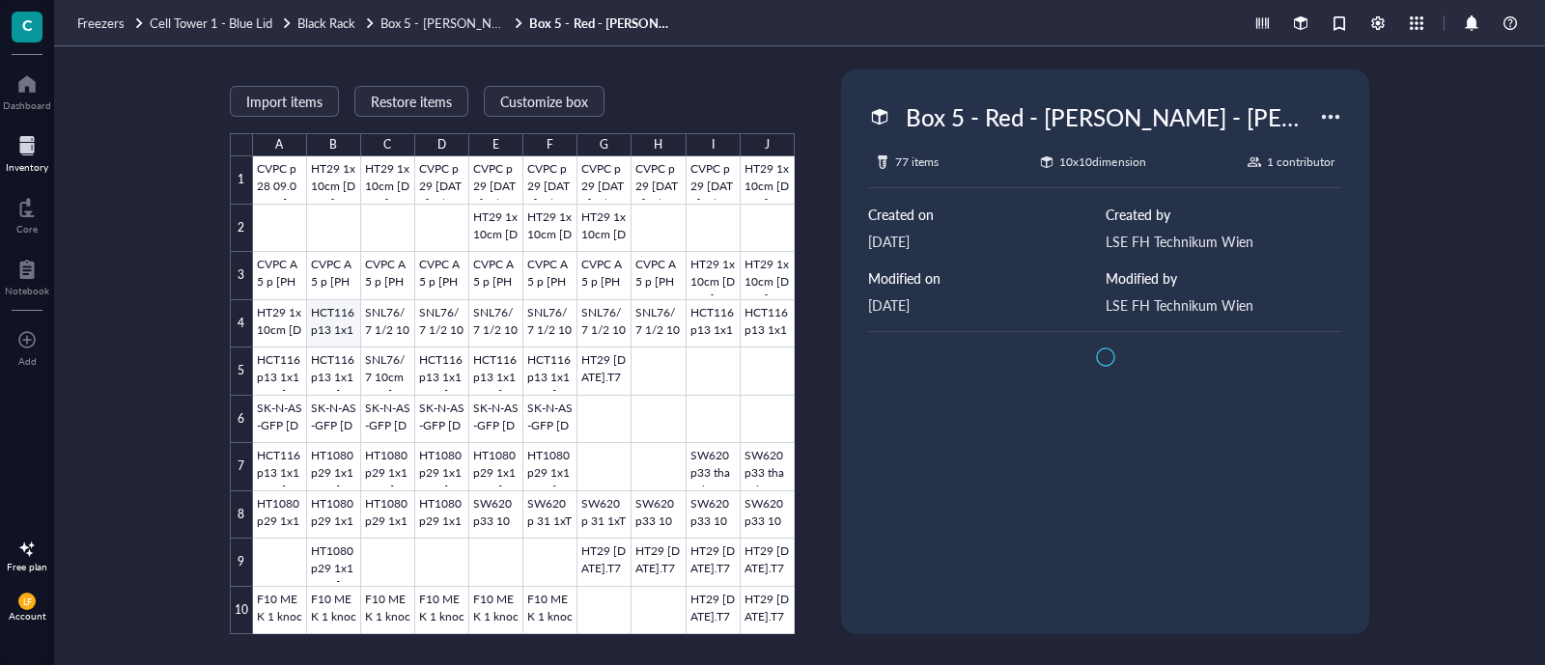
click at [338, 314] on div at bounding box center [524, 395] width 542 height 478
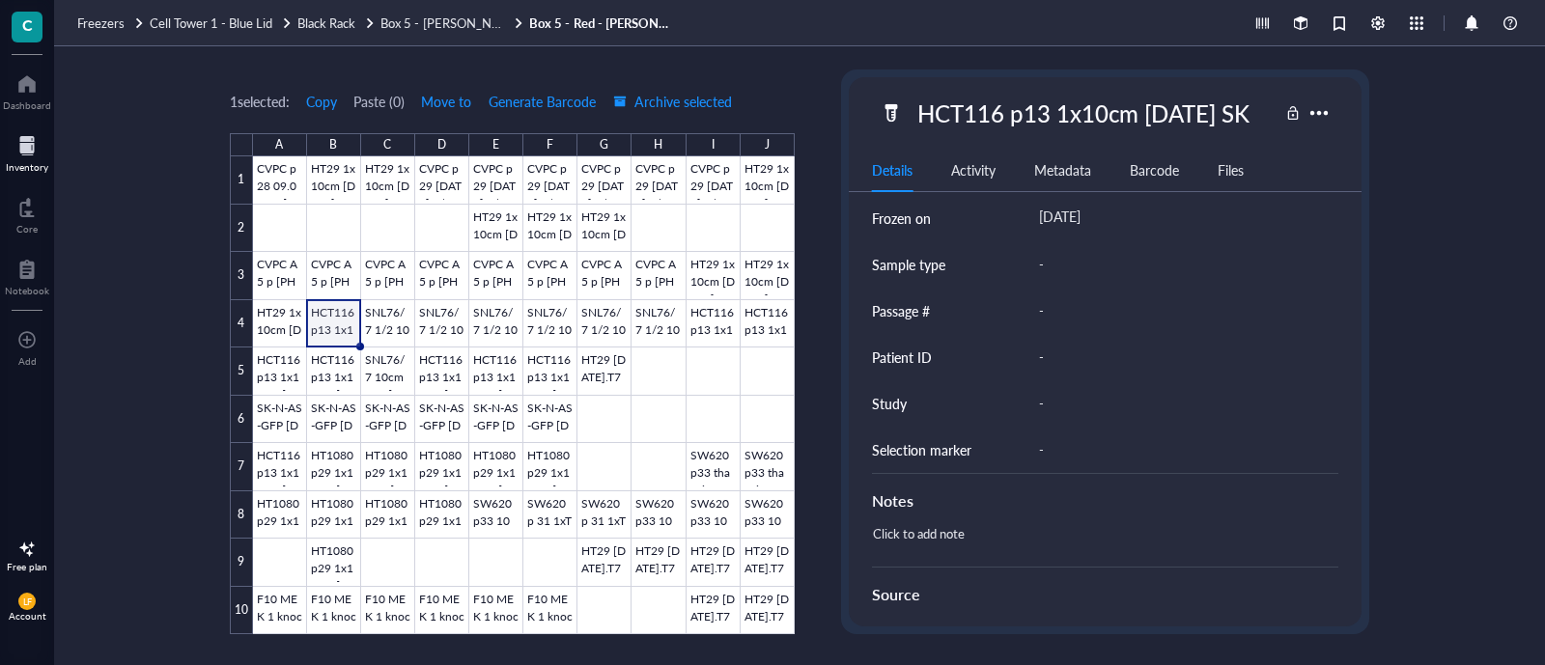
scroll to position [756, 0]
click at [289, 417] on div at bounding box center [524, 395] width 542 height 478
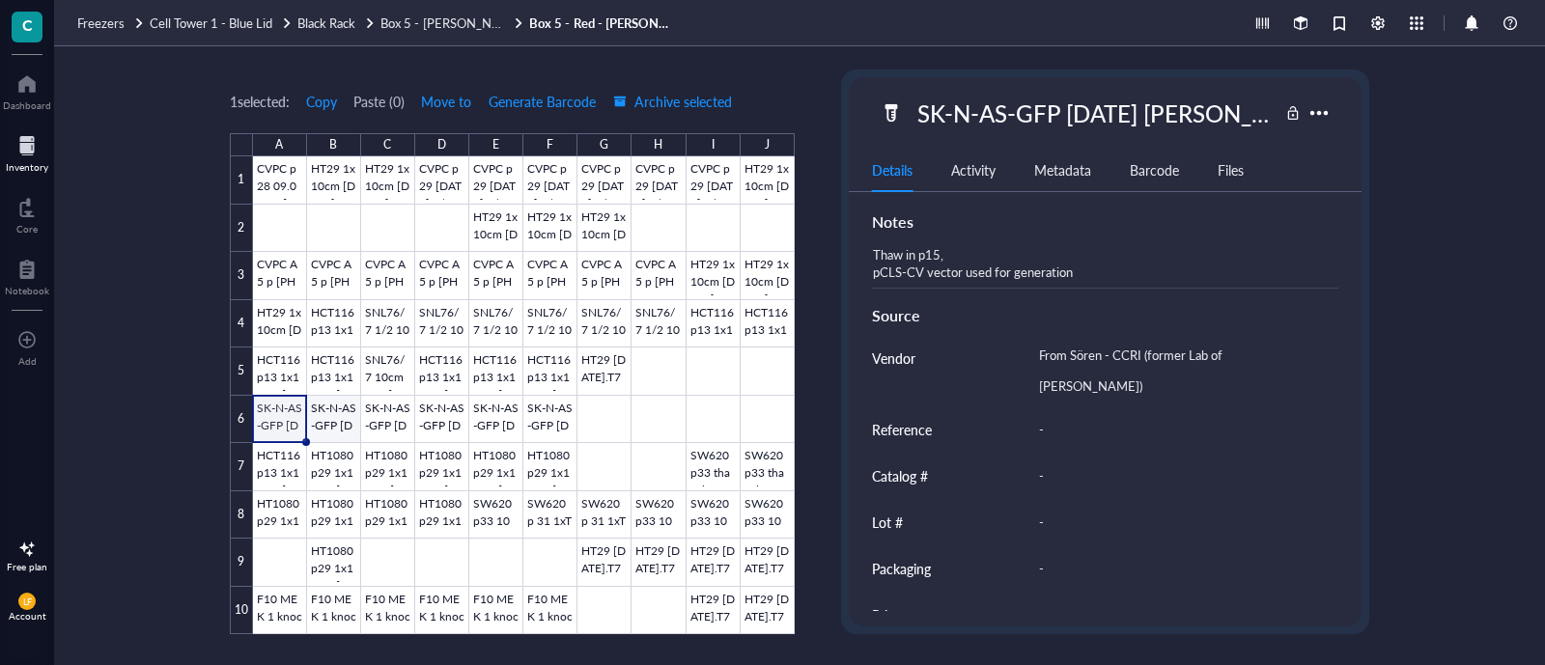
click at [353, 417] on div at bounding box center [524, 395] width 542 height 478
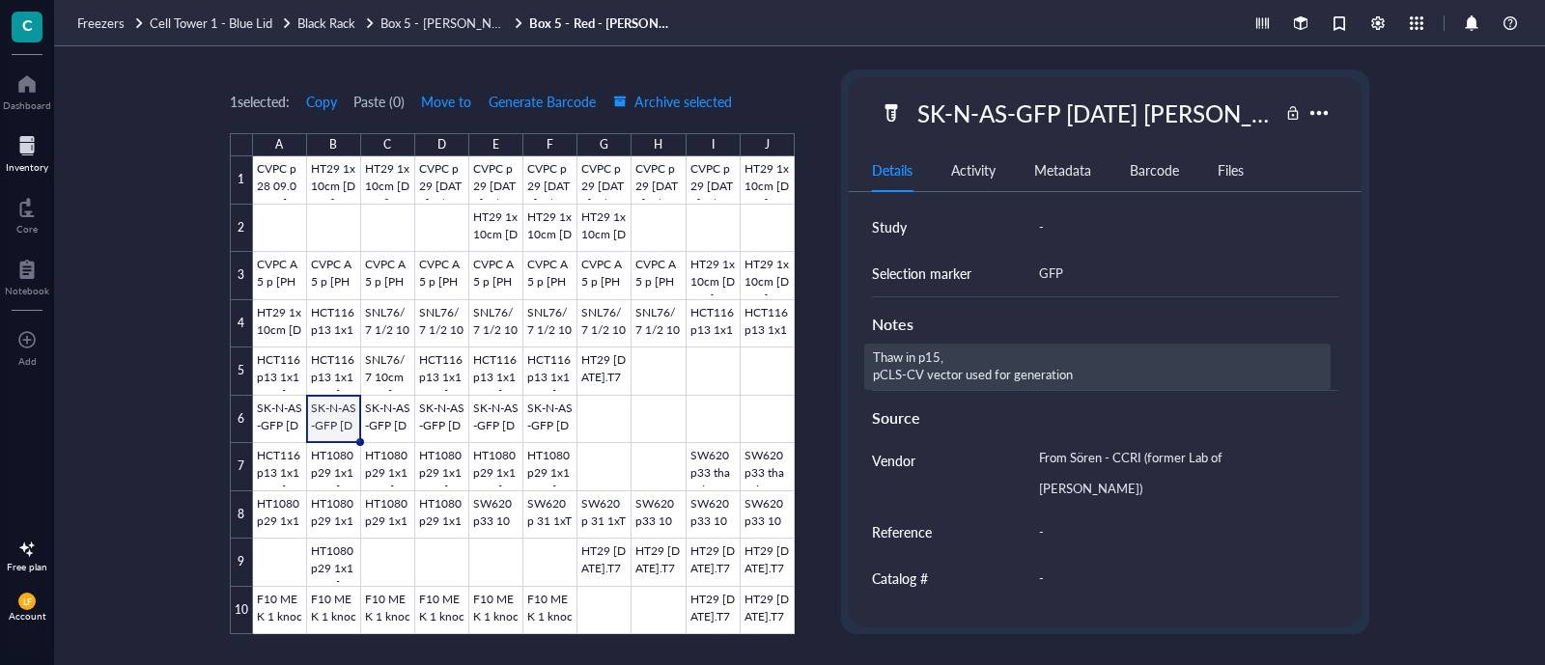
scroll to position [756, 0]
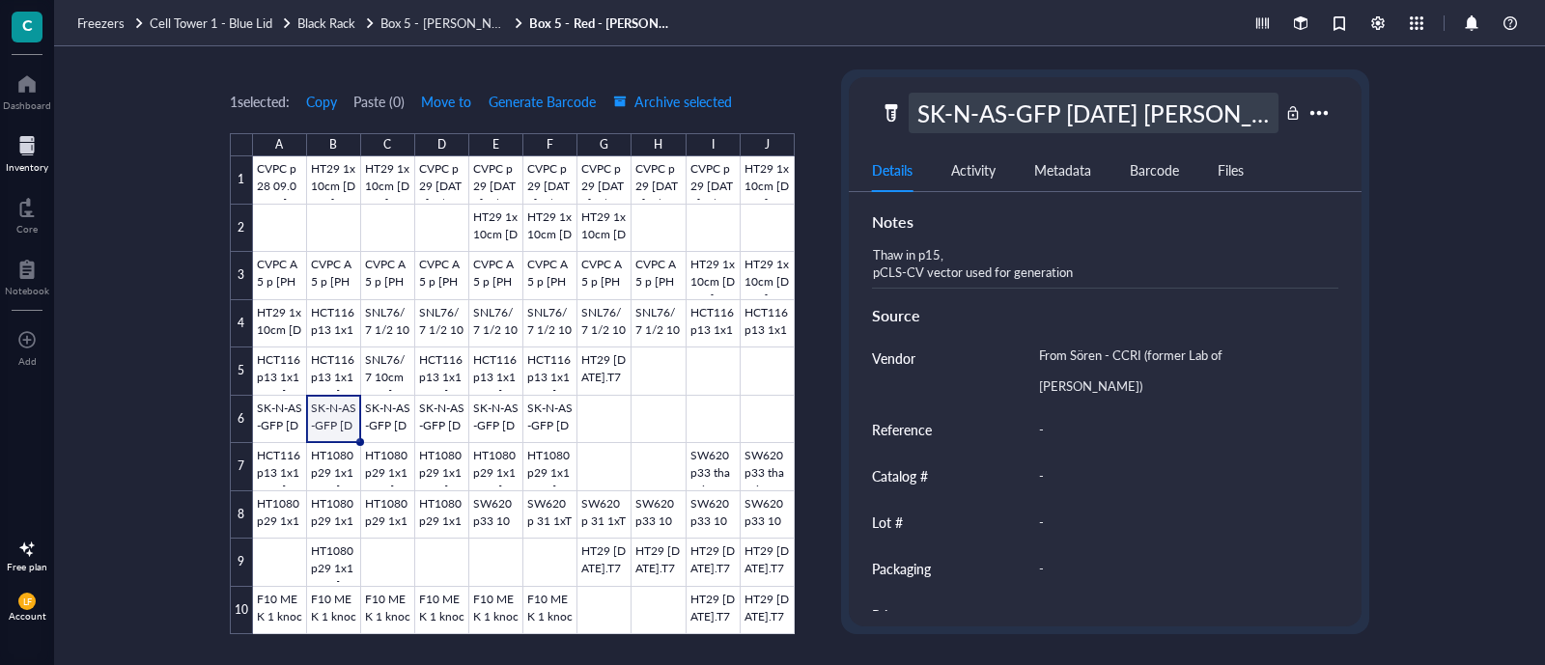
click at [1086, 118] on div "SK-N-AS-GFP [DATE] [PERSON_NAME] in p15" at bounding box center [1093, 113] width 371 height 41
click at [386, 475] on div at bounding box center [524, 395] width 542 height 478
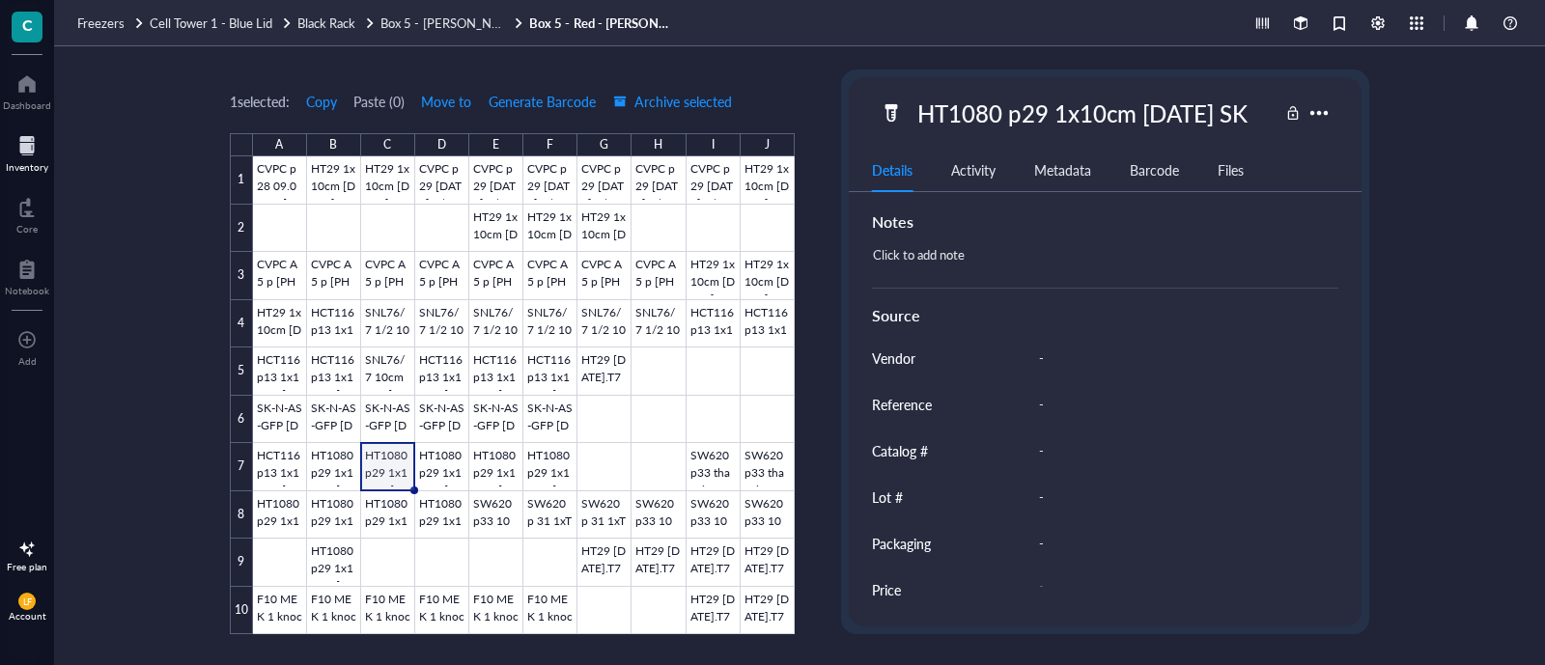
click at [1150, 91] on div "HT1080 p29 1x10cm [DATE] SK Details Activity Metadata Barcode Files ID JK000013…" at bounding box center [1106, 351] width 514 height 549
click at [1134, 112] on div "HT1080 p29 1x10cm [DATE] SK" at bounding box center [1082, 113] width 348 height 41
click at [1160, 114] on input "HT1080 p29 1x10cm [DATE] SK" at bounding box center [1093, 113] width 369 height 39
click at [714, 452] on div at bounding box center [524, 395] width 542 height 478
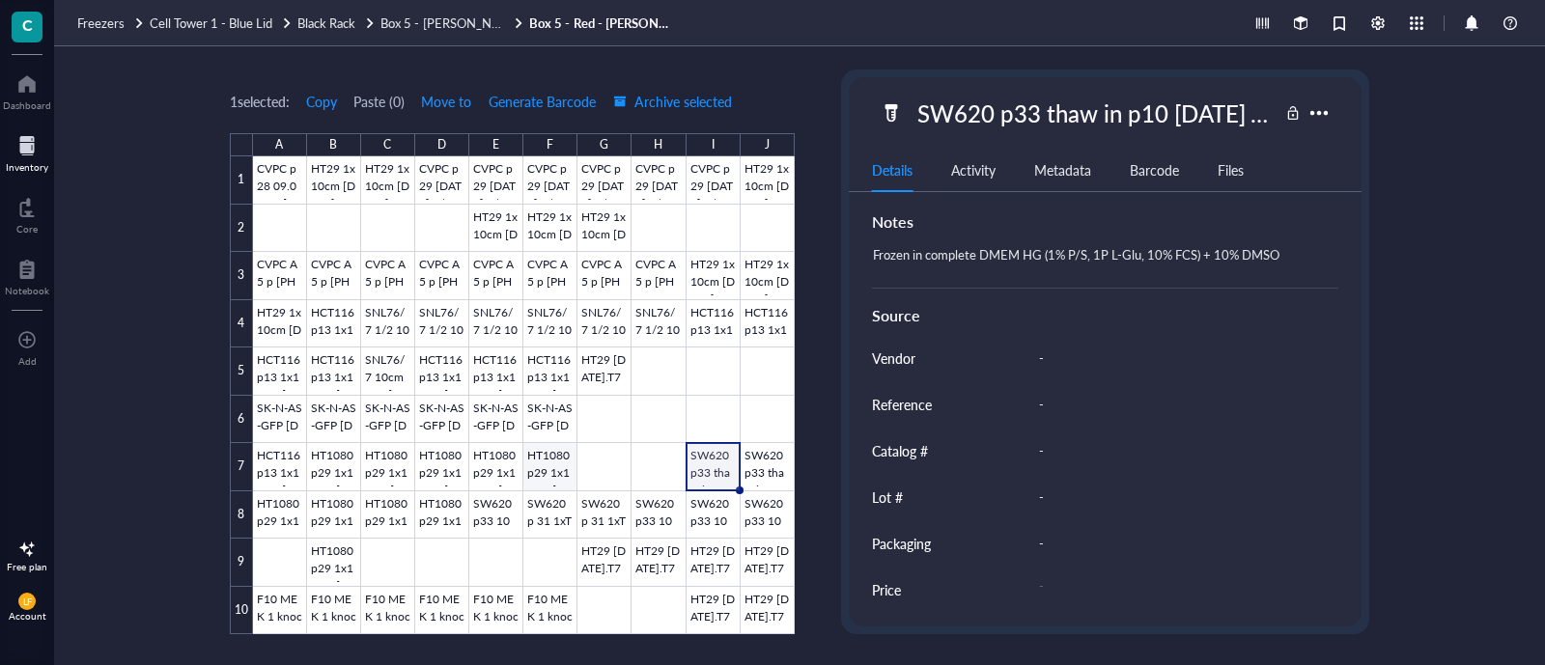
click at [552, 470] on div at bounding box center [524, 395] width 542 height 478
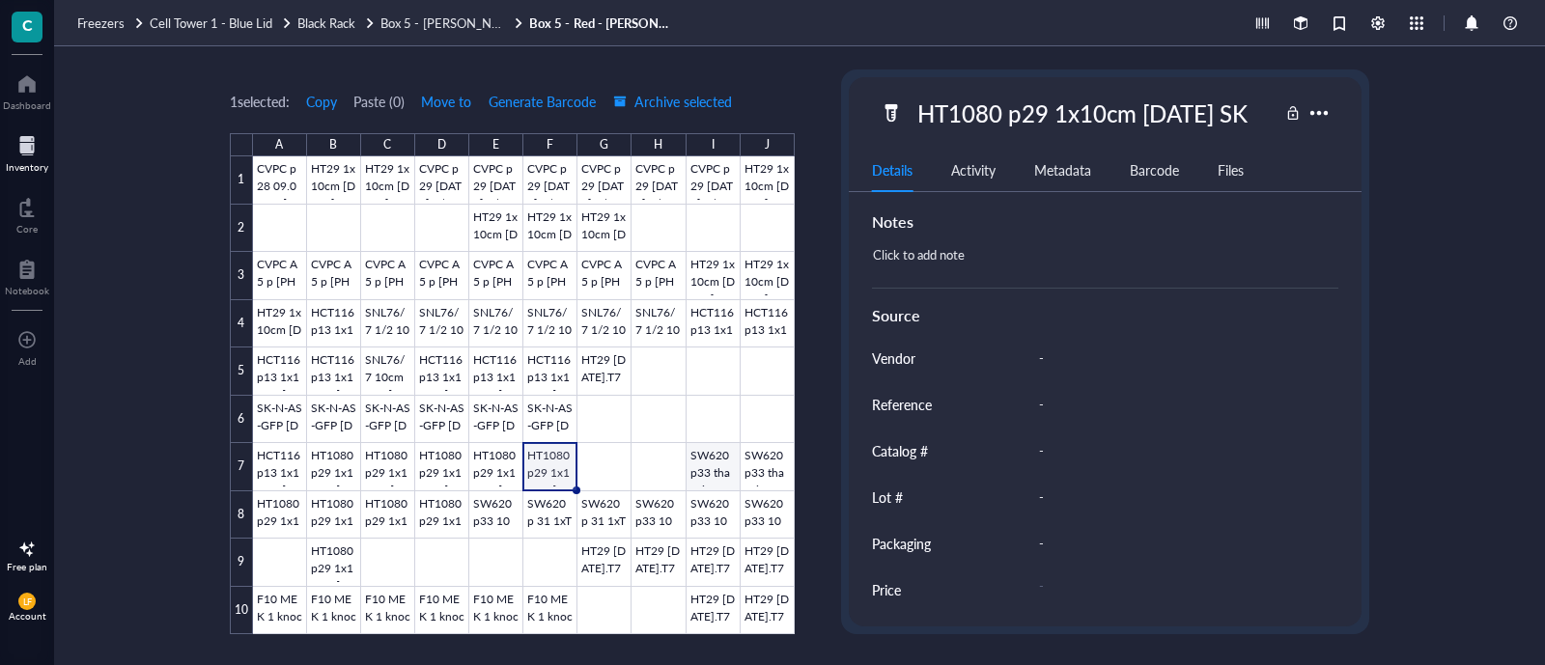
click at [724, 457] on div at bounding box center [524, 395] width 542 height 478
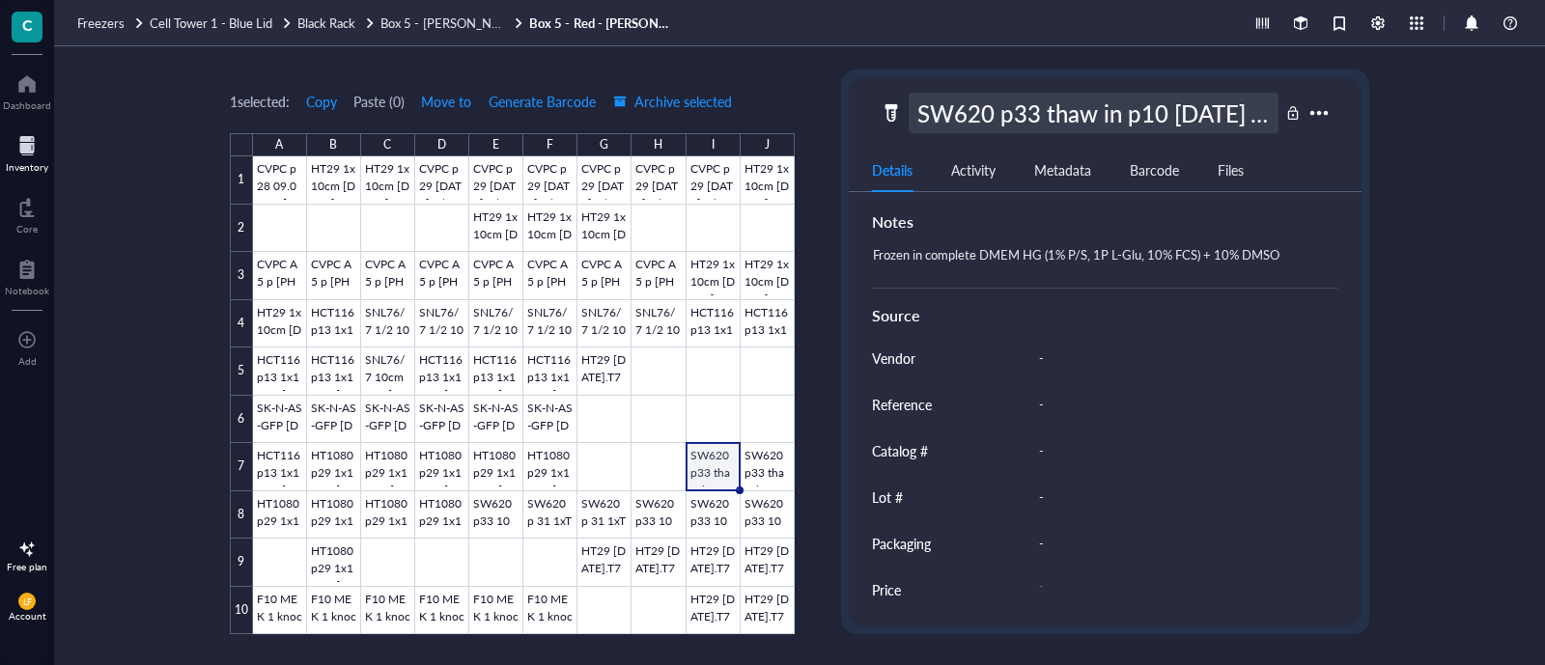
click at [1126, 106] on div "SW620 p33 thaw in p10 [DATE] JB" at bounding box center [1093, 113] width 371 height 41
click at [1126, 106] on input "SW620 p33 thaw in p10 [DATE] JB" at bounding box center [1093, 113] width 369 height 39
click at [1439, 200] on div "1 selected: Copy Paste ( 0 ) Move to Generate Barcode Archive selected A B C D …" at bounding box center [799, 355] width 1491 height 619
click at [719, 572] on div at bounding box center [524, 395] width 542 height 478
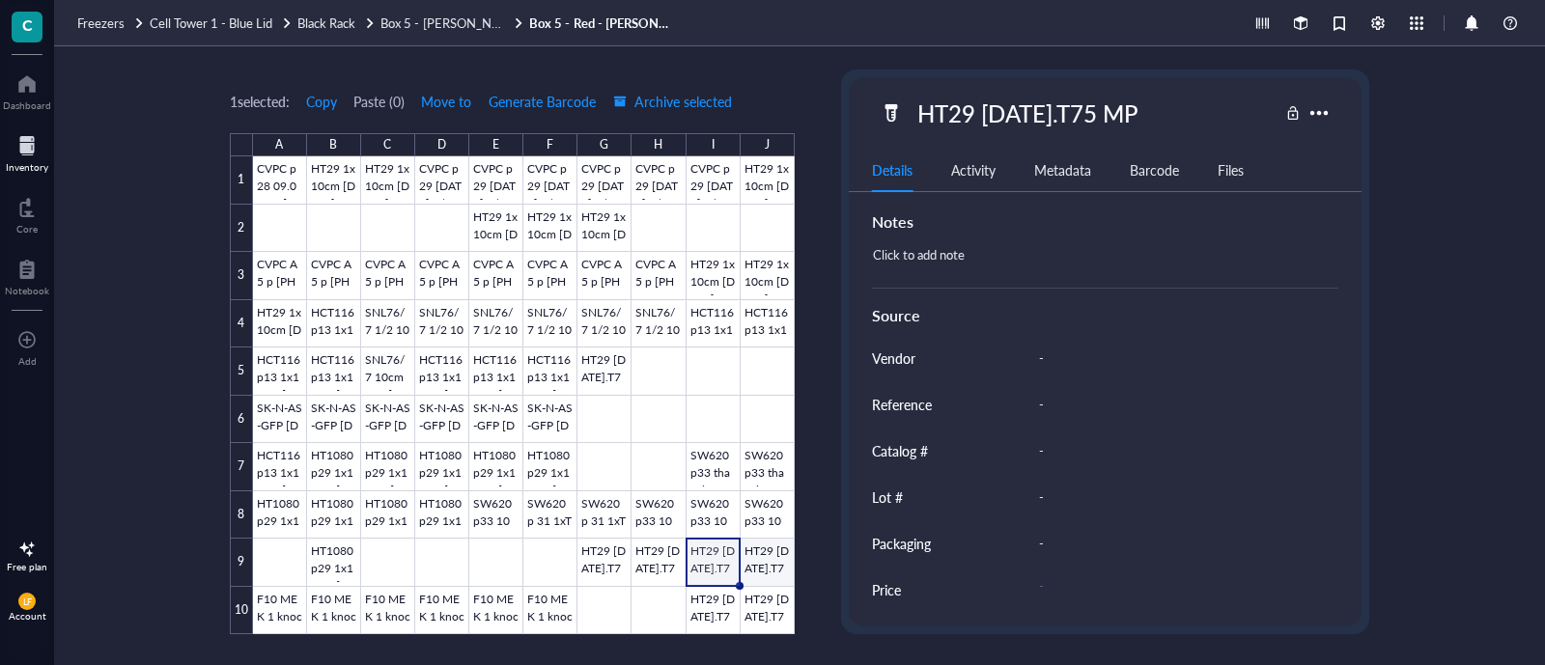
click at [764, 572] on div at bounding box center [524, 395] width 542 height 478
click at [712, 515] on div at bounding box center [524, 395] width 542 height 478
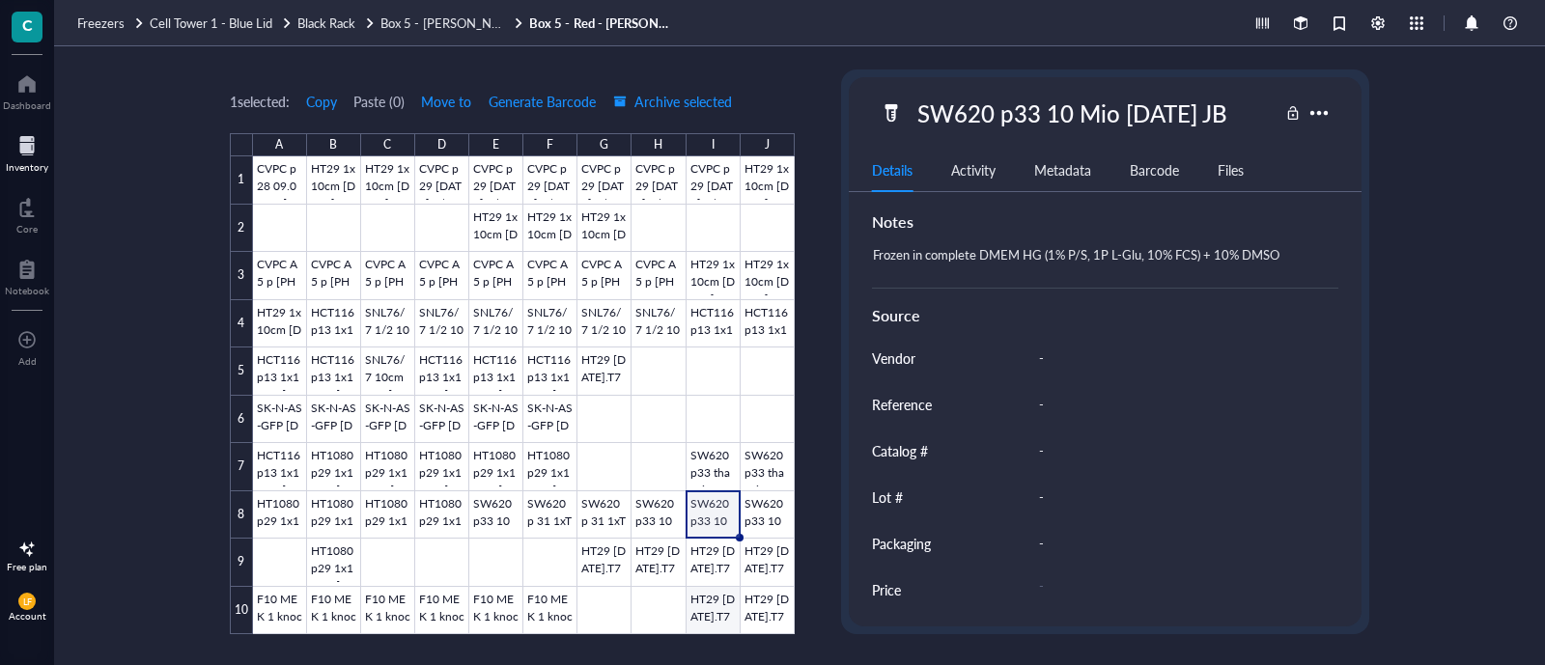
click at [705, 612] on div at bounding box center [524, 395] width 542 height 478
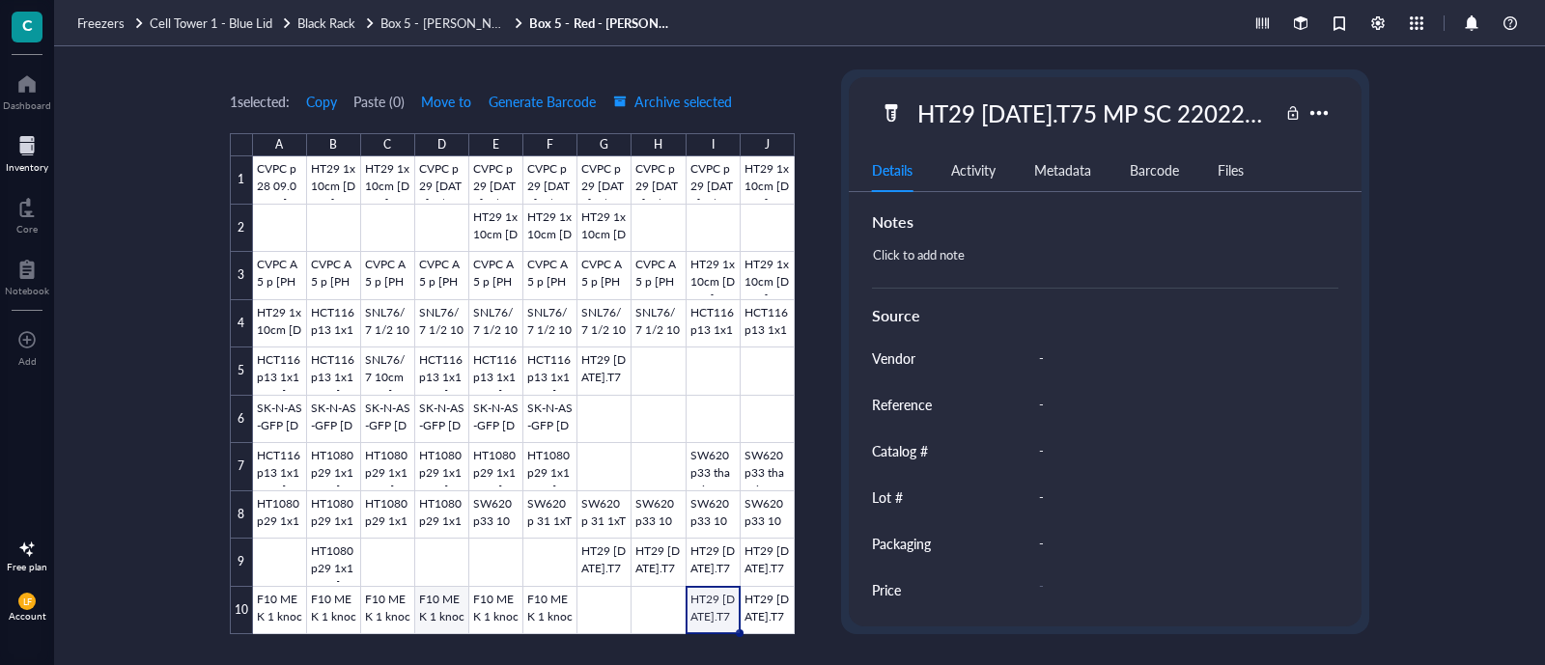
click at [438, 607] on div at bounding box center [524, 395] width 542 height 478
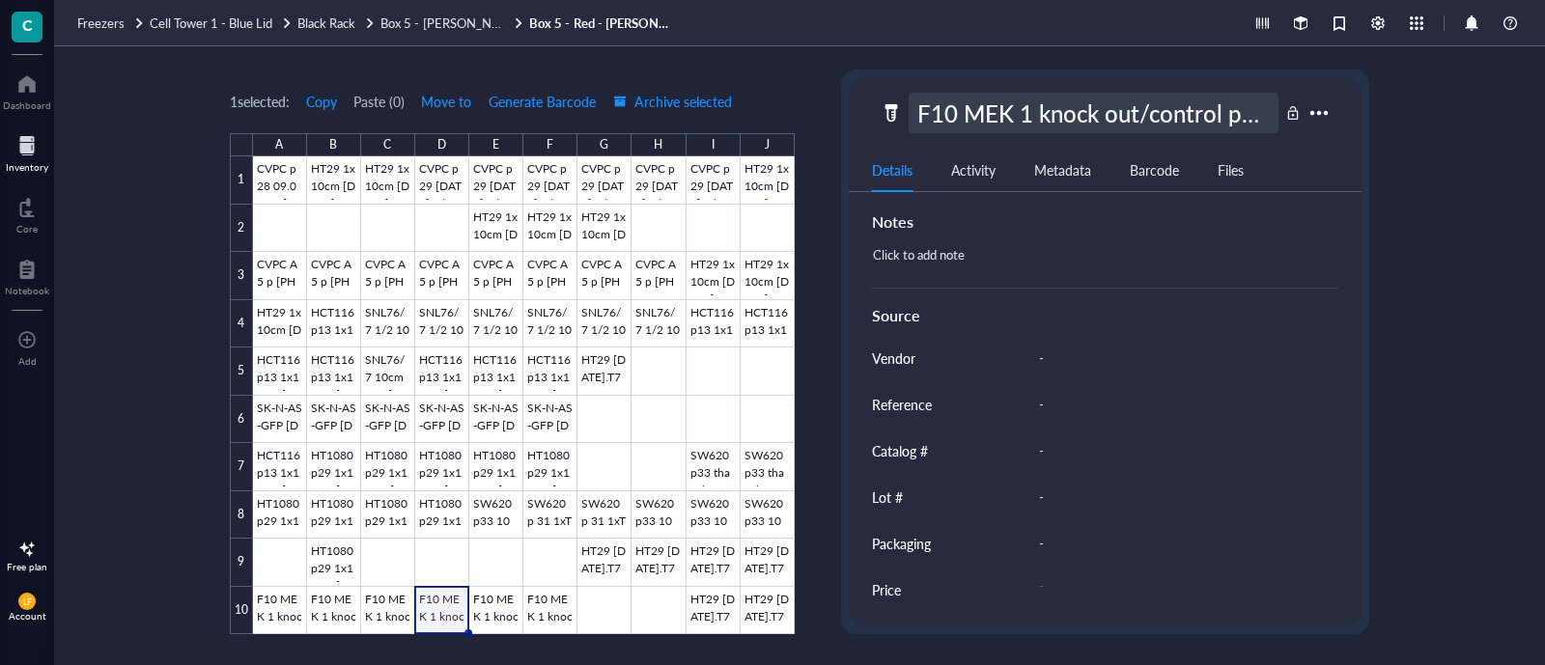
click at [1053, 112] on div "F10 MEK 1 knock out/control px+6 10 cm [DATE] JM" at bounding box center [1093, 113] width 371 height 41
click at [399, 623] on div at bounding box center [524, 395] width 542 height 478
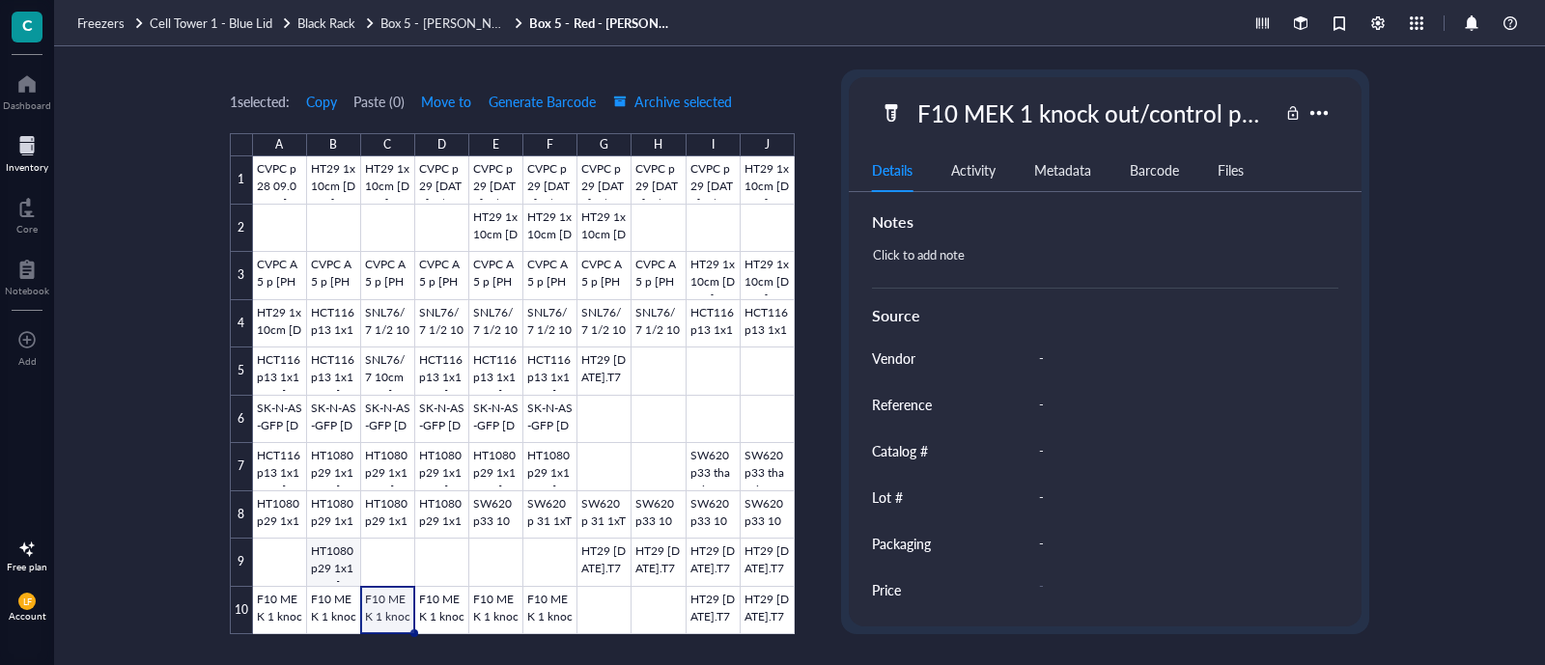
click at [332, 551] on div at bounding box center [524, 395] width 542 height 478
click at [463, 36] on div "Freezers Cell Tower 1 - Blue Lid Black Rack Box 5 - [PERSON_NAME] - [PERSON_NAM…" at bounding box center [799, 23] width 1491 height 46
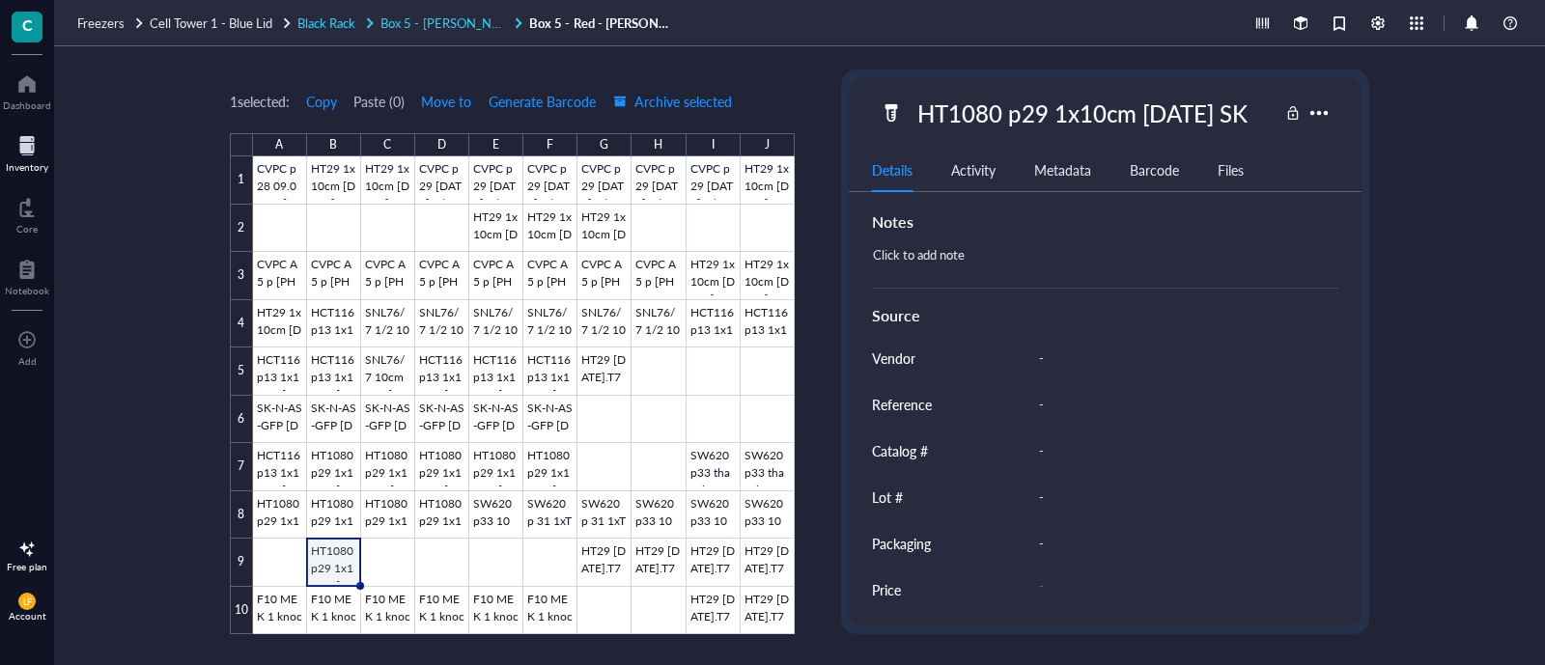
click at [342, 23] on span "Black Rack" at bounding box center [326, 23] width 58 height 18
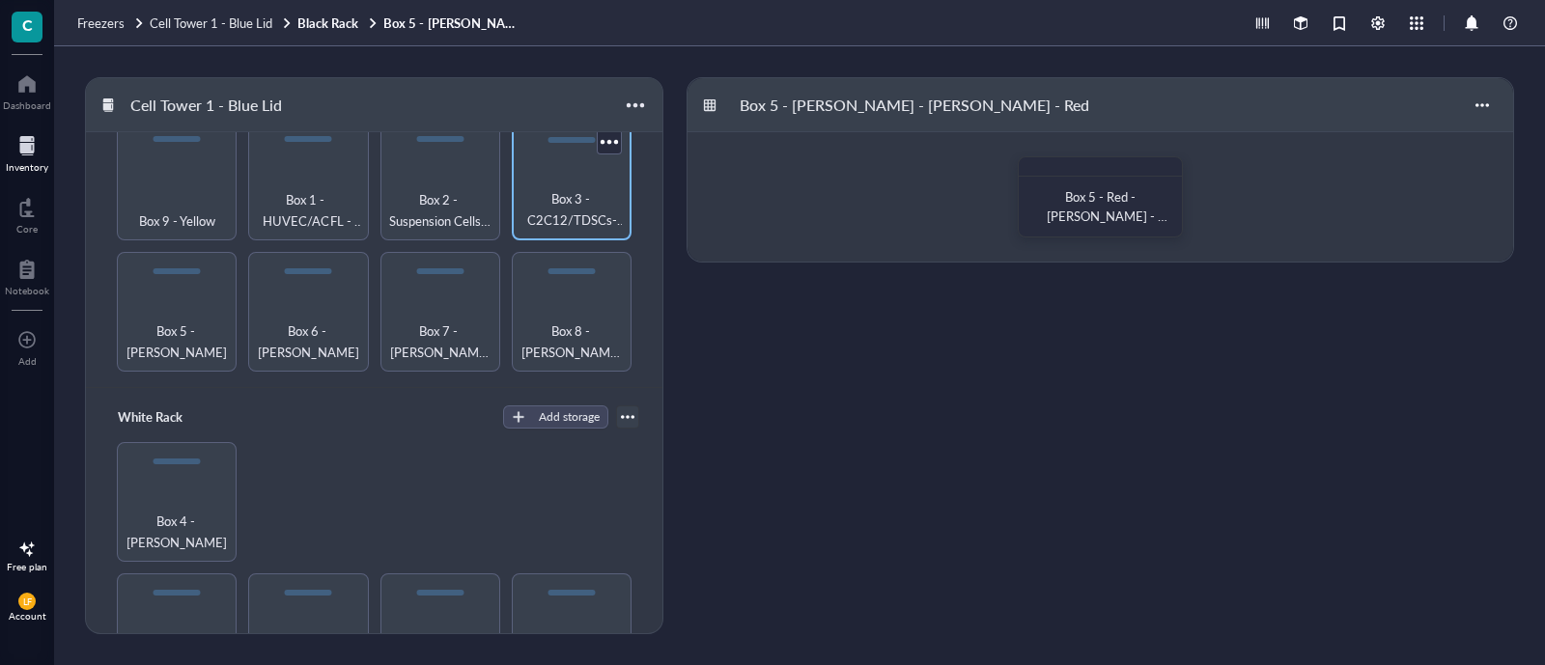
scroll to position [653, 0]
click at [453, 319] on span "Box 7 - [PERSON_NAME] ([PERSON_NAME]) - blue" at bounding box center [440, 340] width 100 height 42
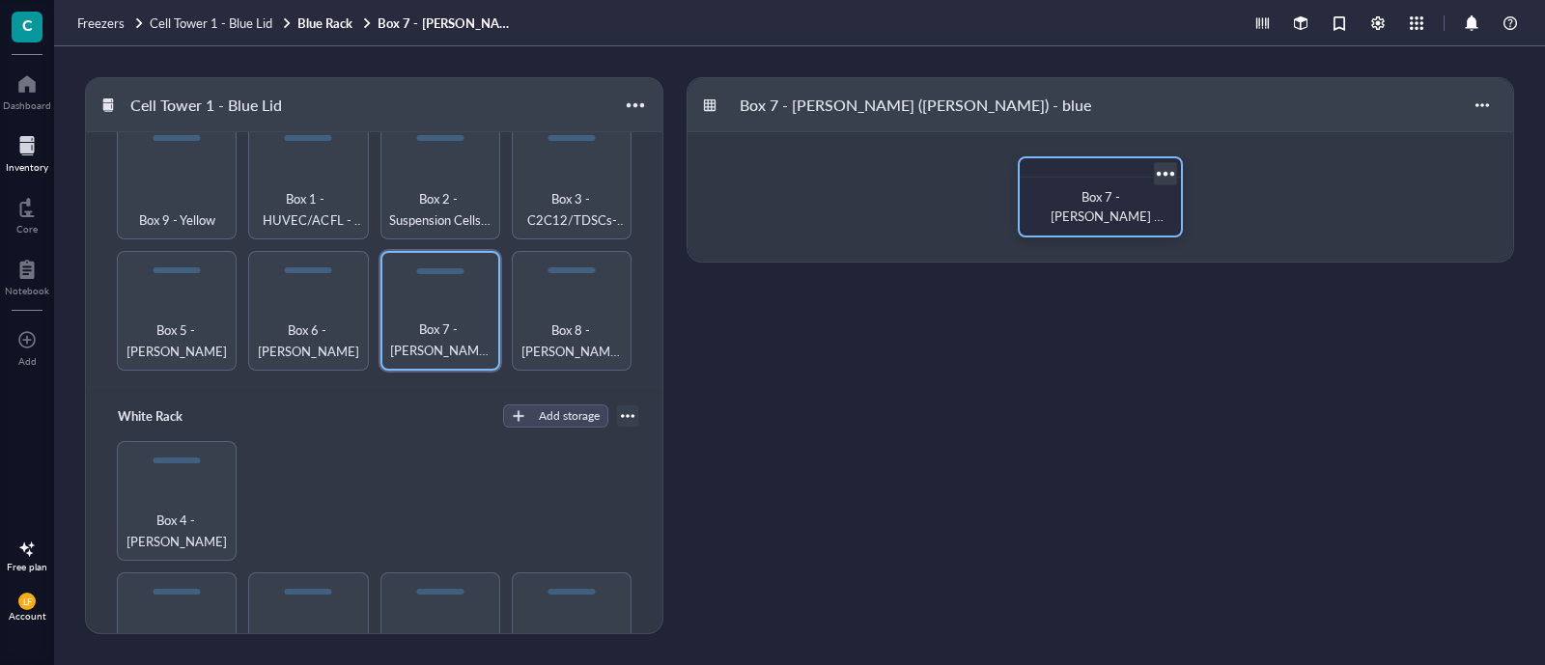
click at [1097, 197] on span "Box 7 - [PERSON_NAME] ([PERSON_NAME]) - Blue" at bounding box center [1104, 225] width 120 height 76
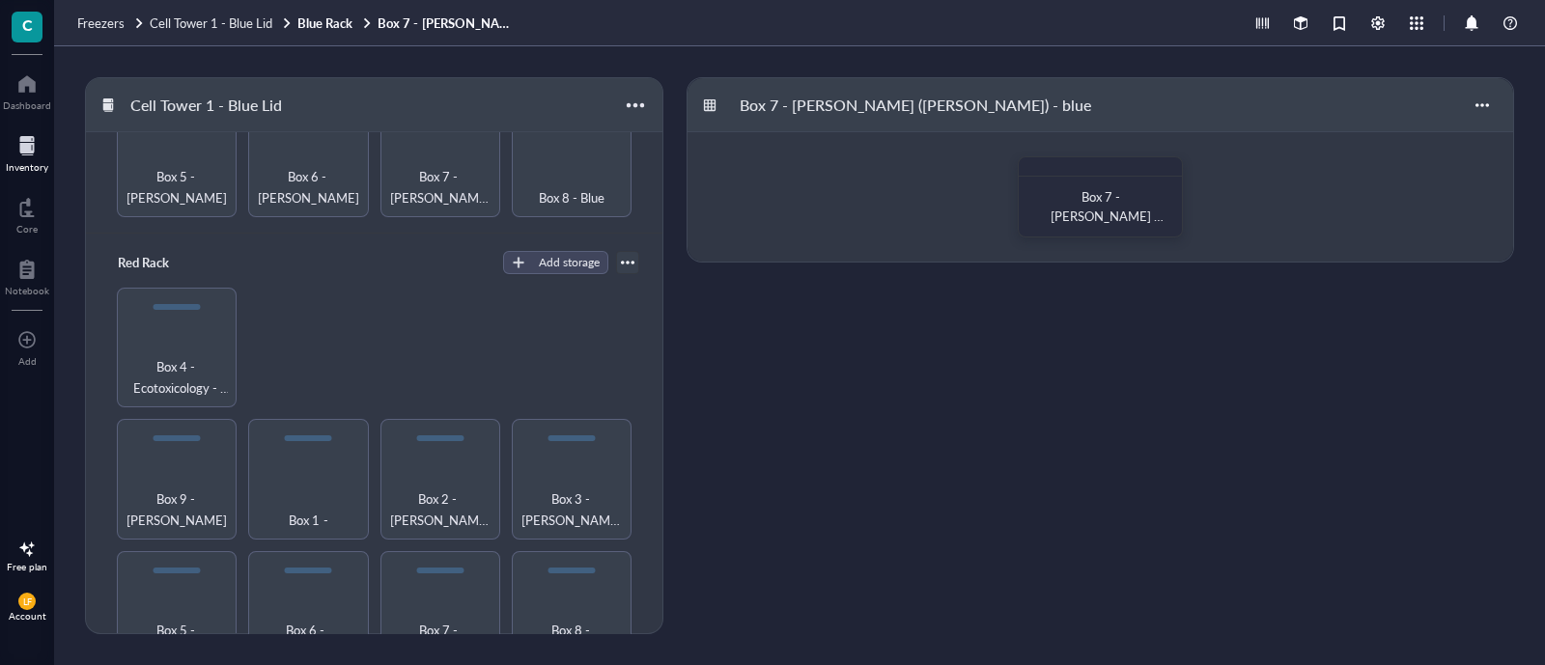
scroll to position [1274, 0]
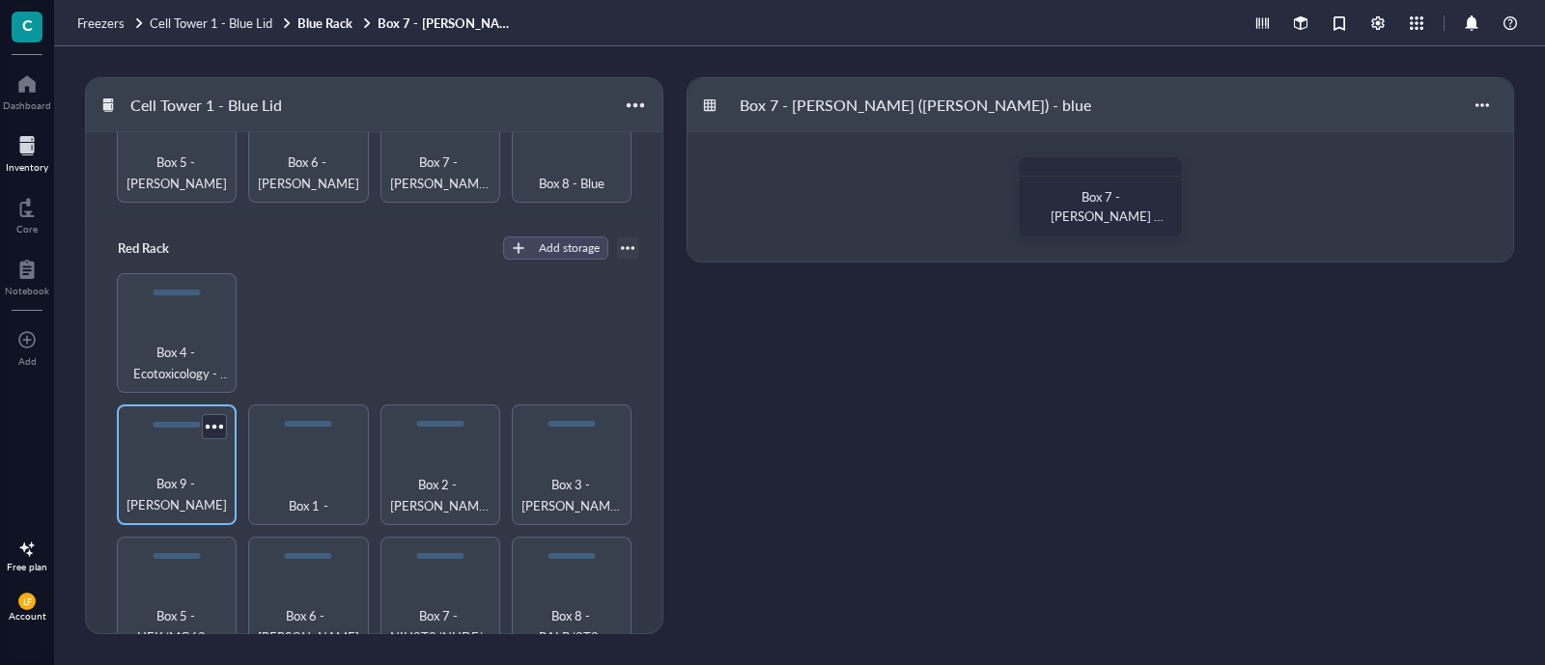
click at [208, 441] on div "Box 9 - [PERSON_NAME]" at bounding box center [177, 465] width 120 height 120
click at [192, 443] on div "Box 9 - [PERSON_NAME]" at bounding box center [177, 465] width 120 height 120
click at [1088, 207] on span "Box 9 - [PERSON_NAME]" at bounding box center [1100, 206] width 100 height 38
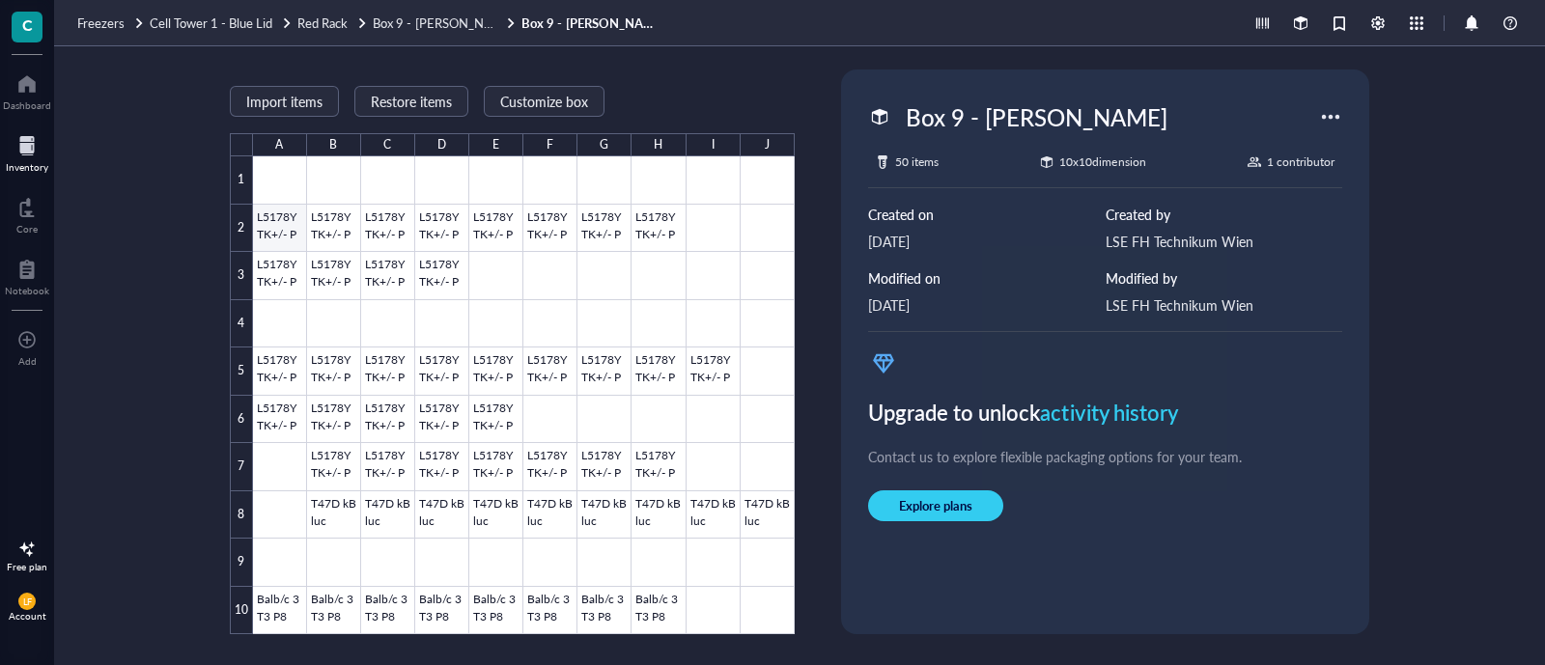
click at [275, 213] on div at bounding box center [524, 395] width 542 height 478
